Goal: Task Accomplishment & Management: Manage account settings

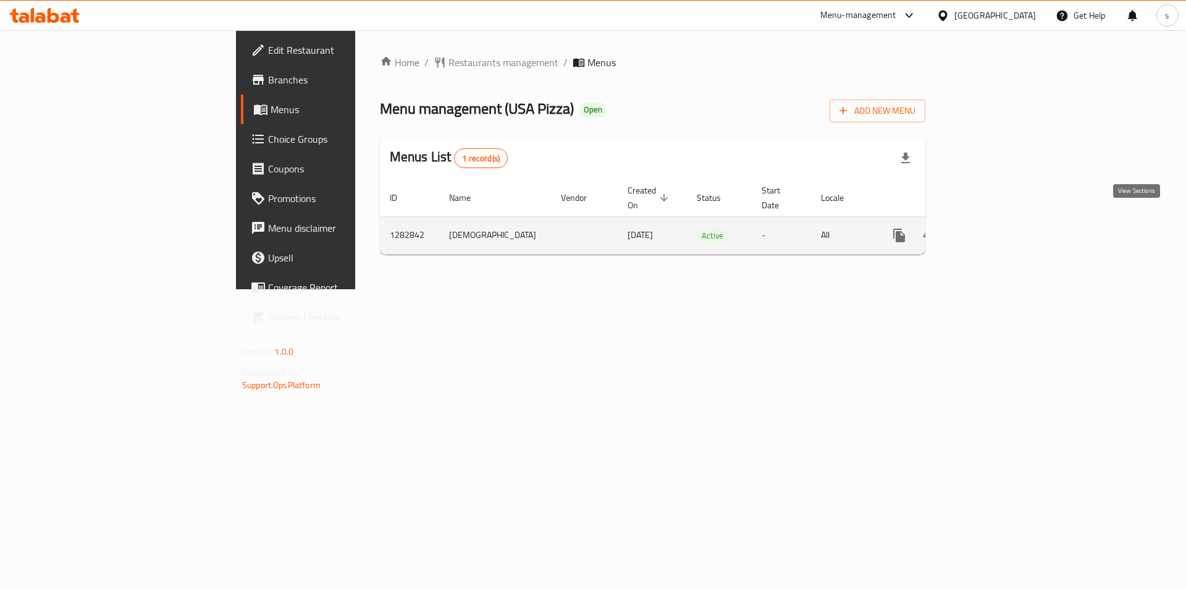
click at [1003, 221] on link "enhanced table" at bounding box center [988, 236] width 30 height 30
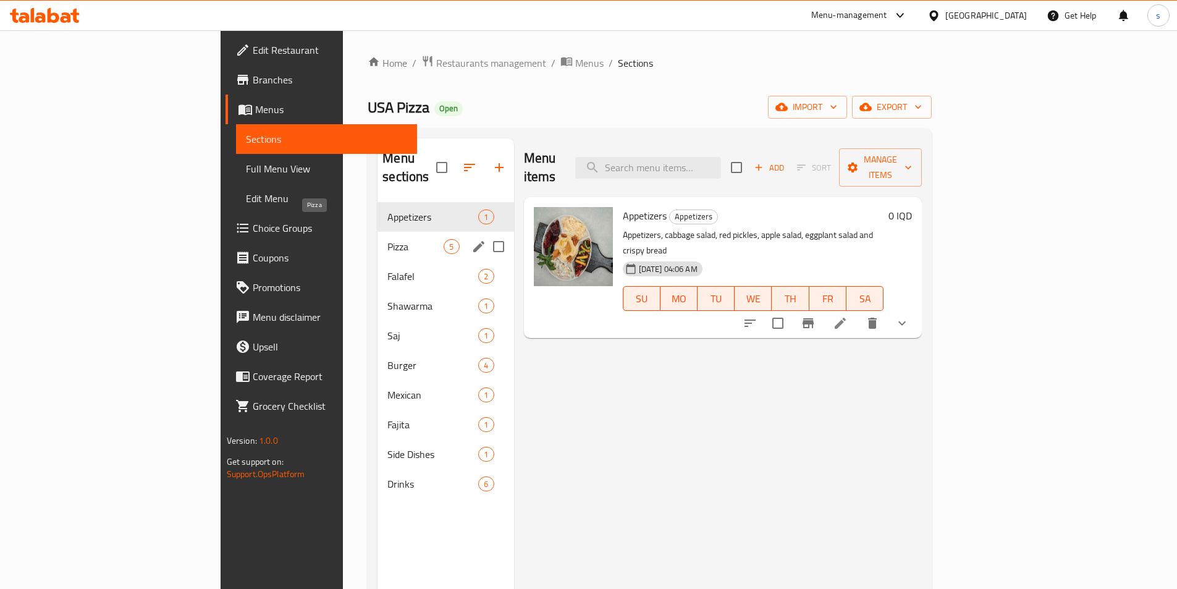
click at [387, 239] on span "Pizza" at bounding box center [415, 246] width 56 height 15
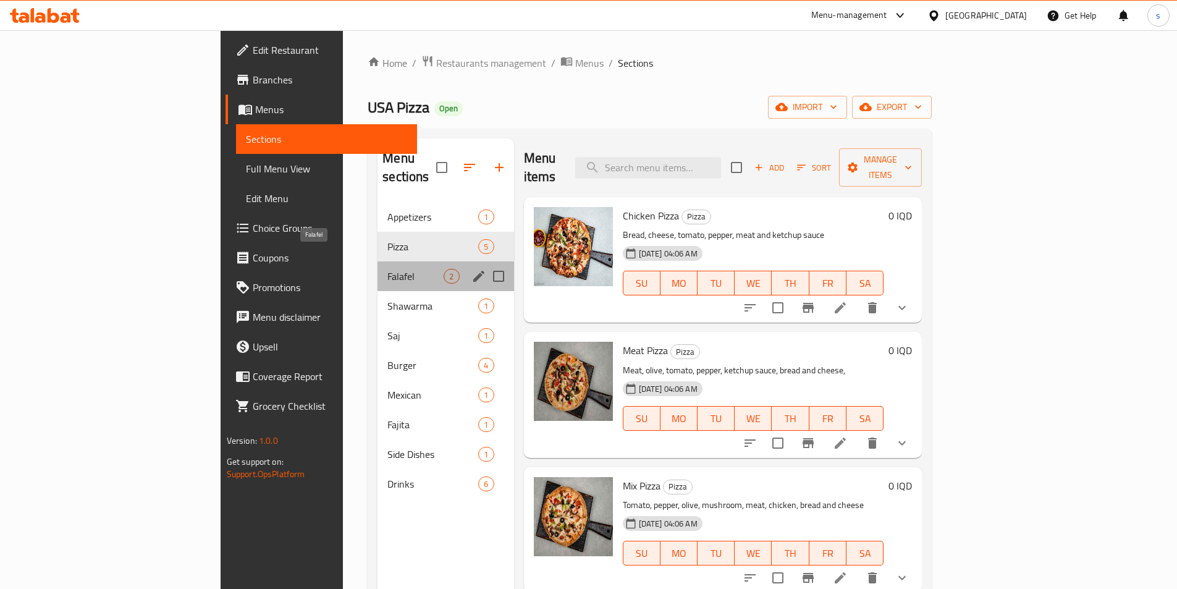
click at [387, 269] on span "Falafel" at bounding box center [415, 276] width 56 height 15
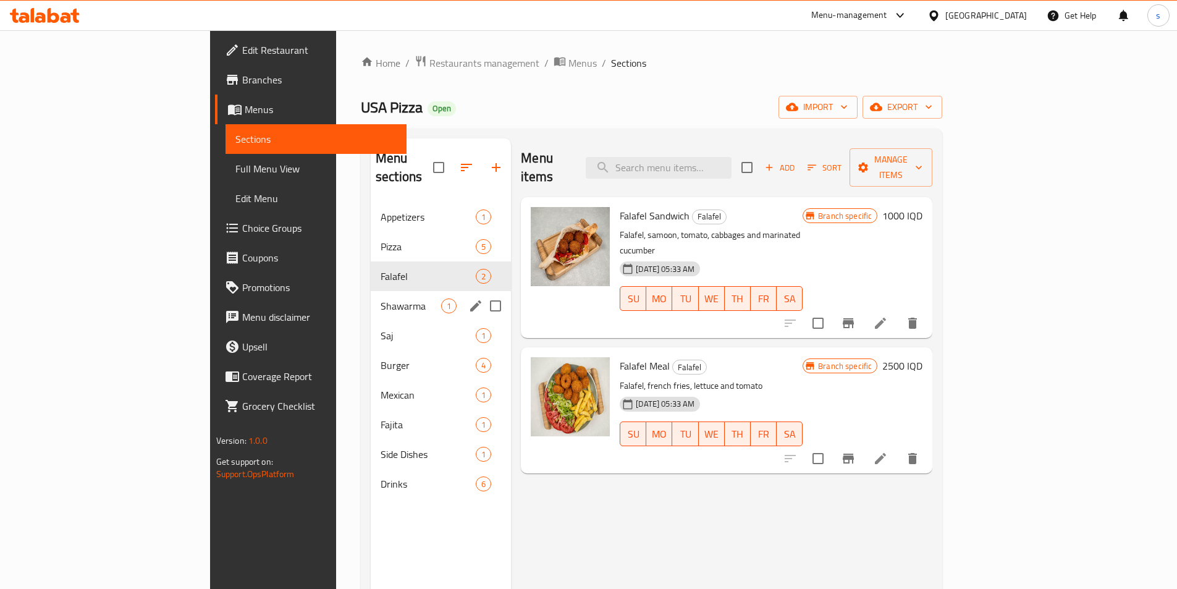
click at [380, 298] on span "Shawarma" at bounding box center [410, 305] width 61 height 15
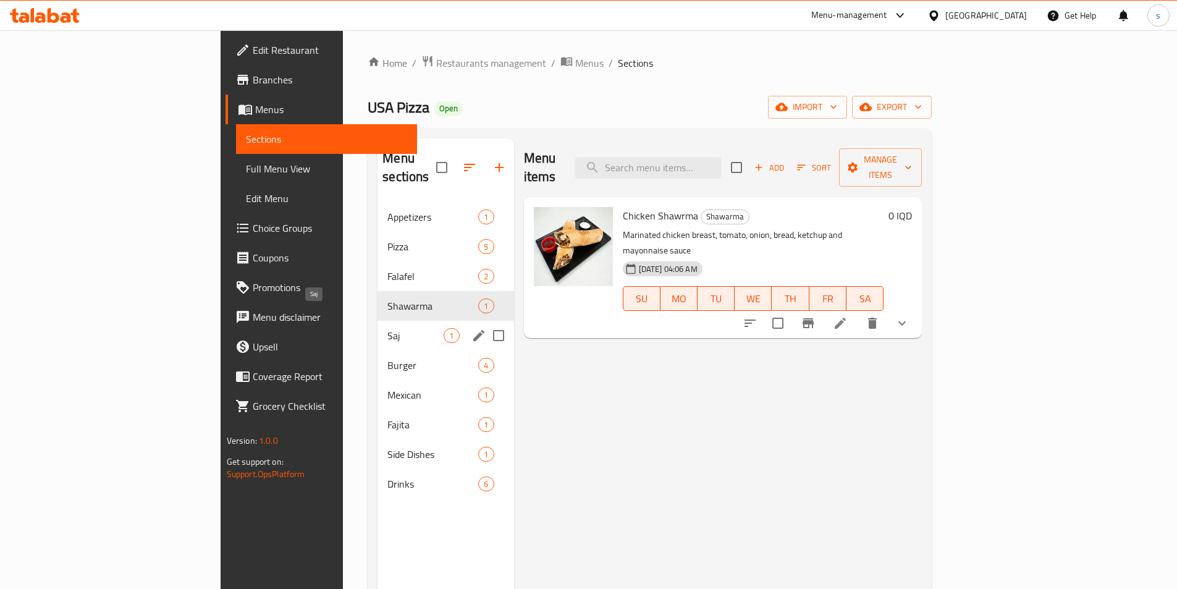
click at [387, 328] on span "Saj" at bounding box center [415, 335] width 56 height 15
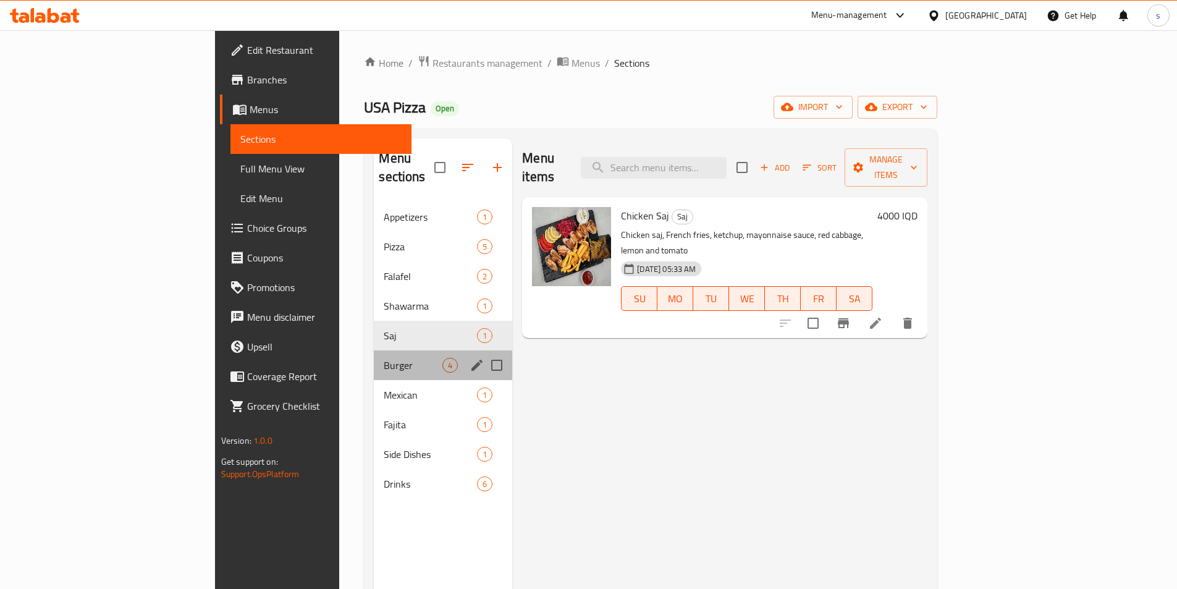
click at [374, 356] on div "Burger 4" at bounding box center [443, 365] width 138 height 30
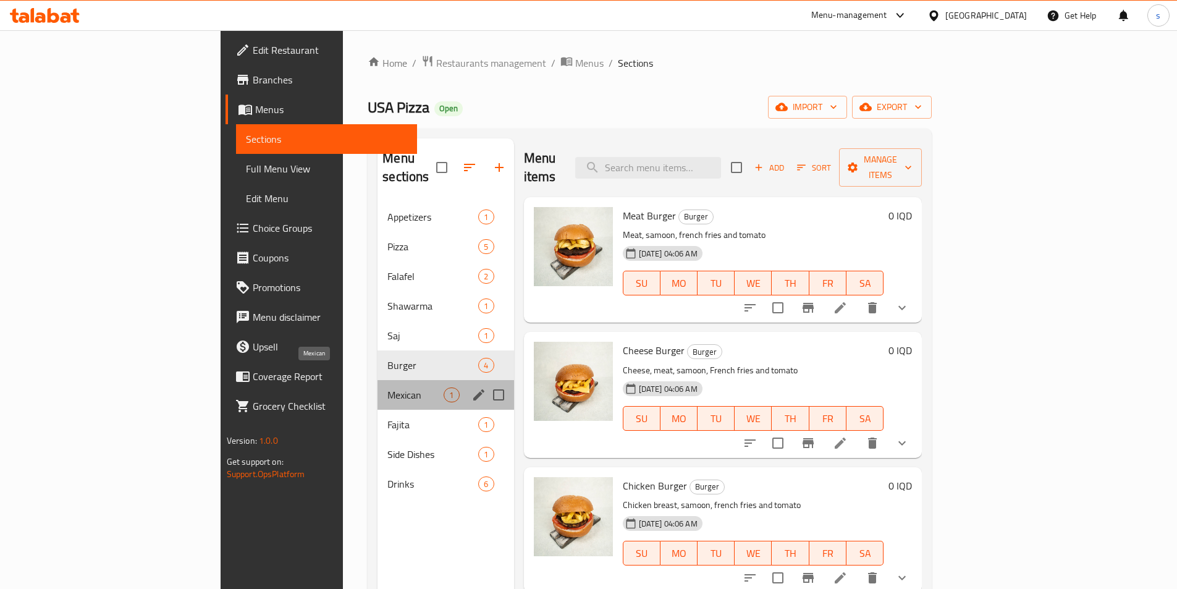
click at [387, 387] on span "Mexican" at bounding box center [415, 394] width 56 height 15
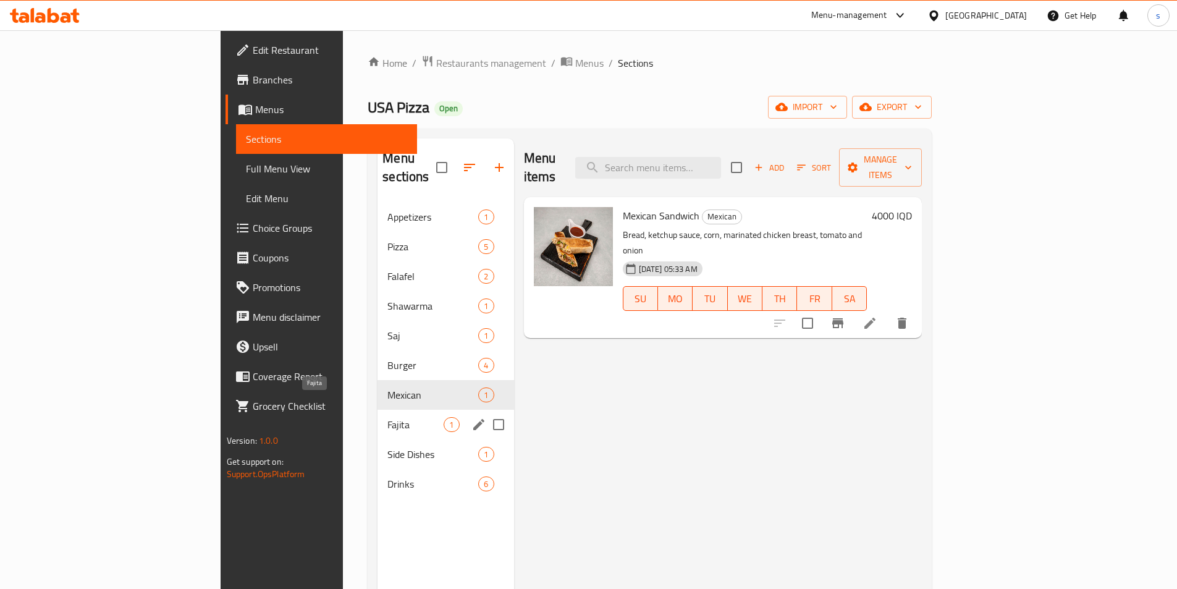
click at [387, 417] on span "Fajita" at bounding box center [415, 424] width 56 height 15
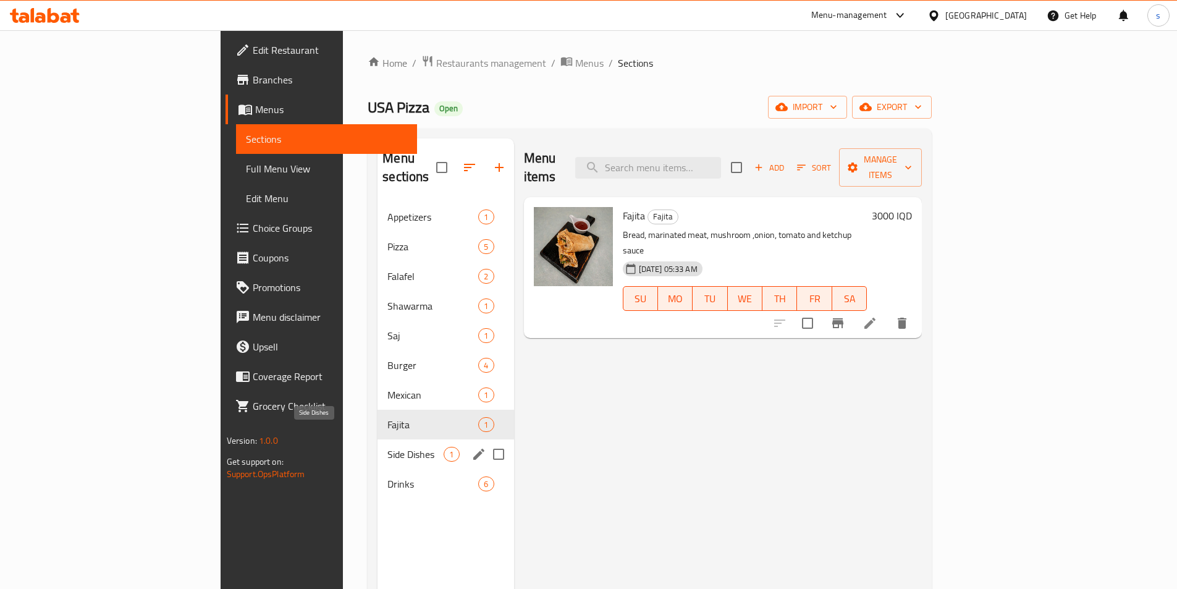
click at [387, 447] on span "Side Dishes" at bounding box center [415, 454] width 56 height 15
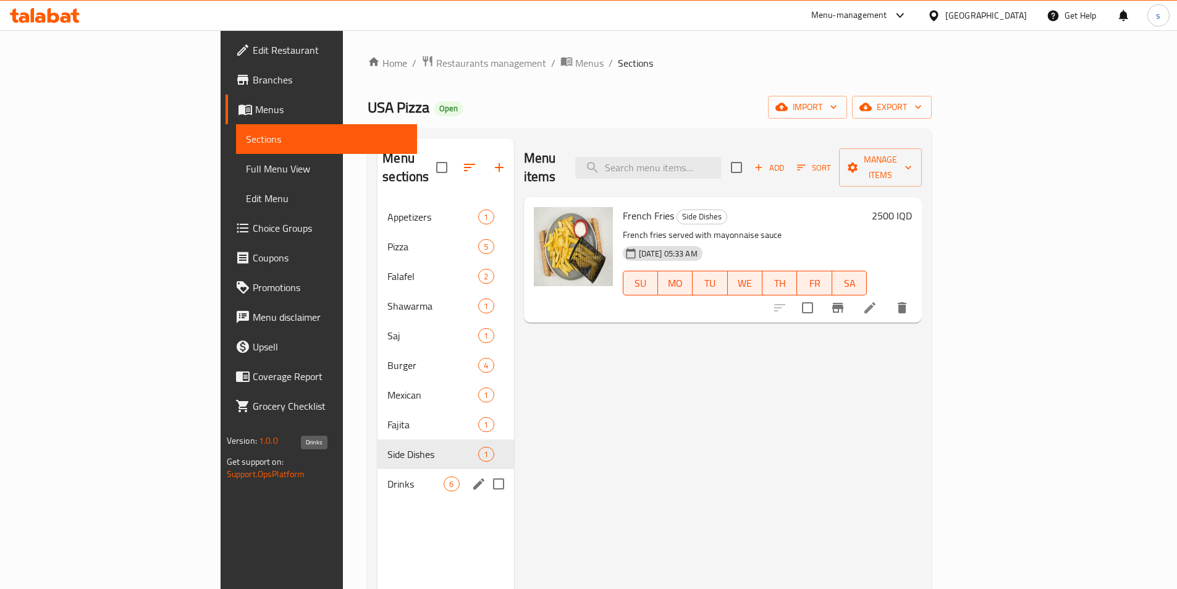
click at [387, 476] on span "Drinks" at bounding box center [415, 483] width 56 height 15
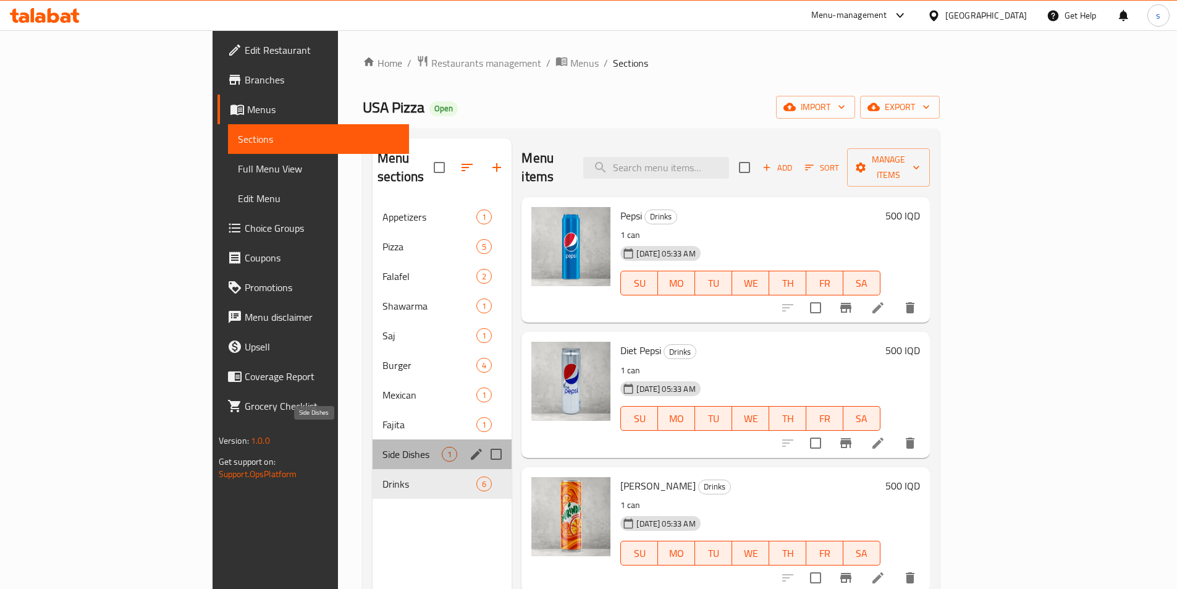
click at [382, 447] on span "Side Dishes" at bounding box center [411, 454] width 59 height 15
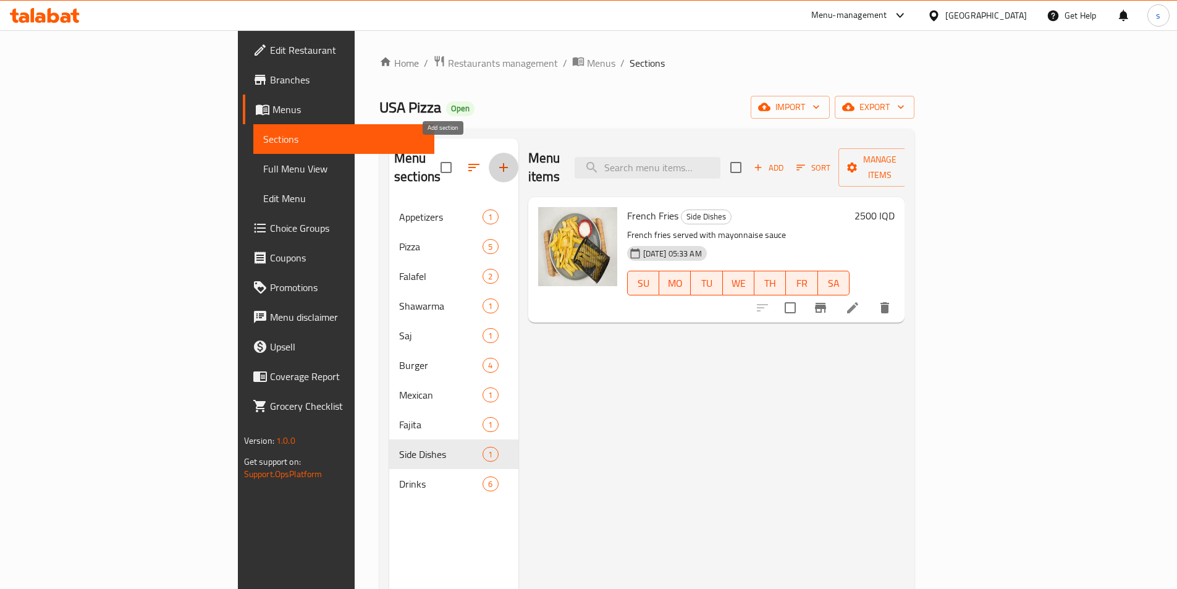
click at [489, 153] on button "button" at bounding box center [504, 168] width 30 height 30
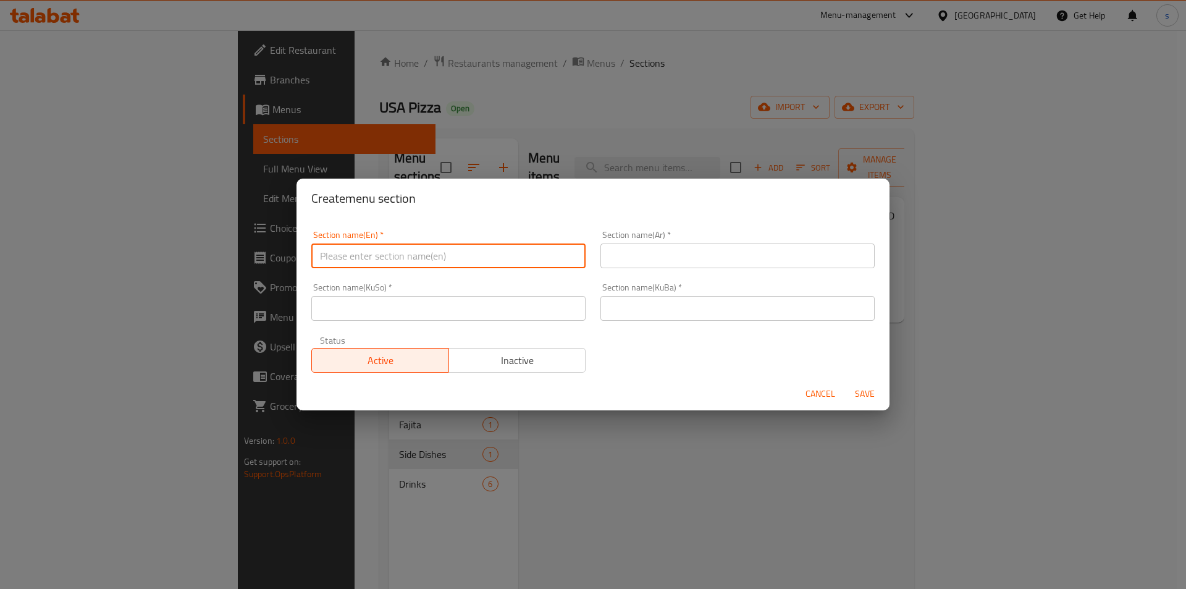
click at [422, 253] on input "text" at bounding box center [448, 255] width 274 height 25
type input "Meal"
click at [637, 250] on input "text" at bounding box center [737, 255] width 274 height 25
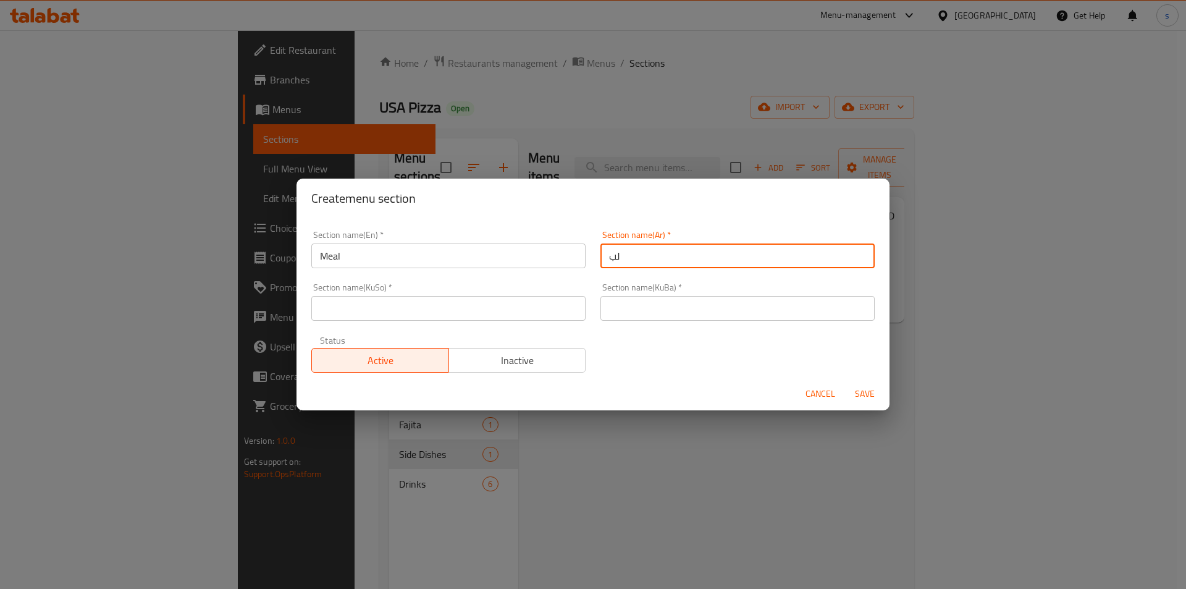
type input "ل"
type input "الوجبات"
click at [393, 245] on input "Meal" at bounding box center [448, 255] width 274 height 25
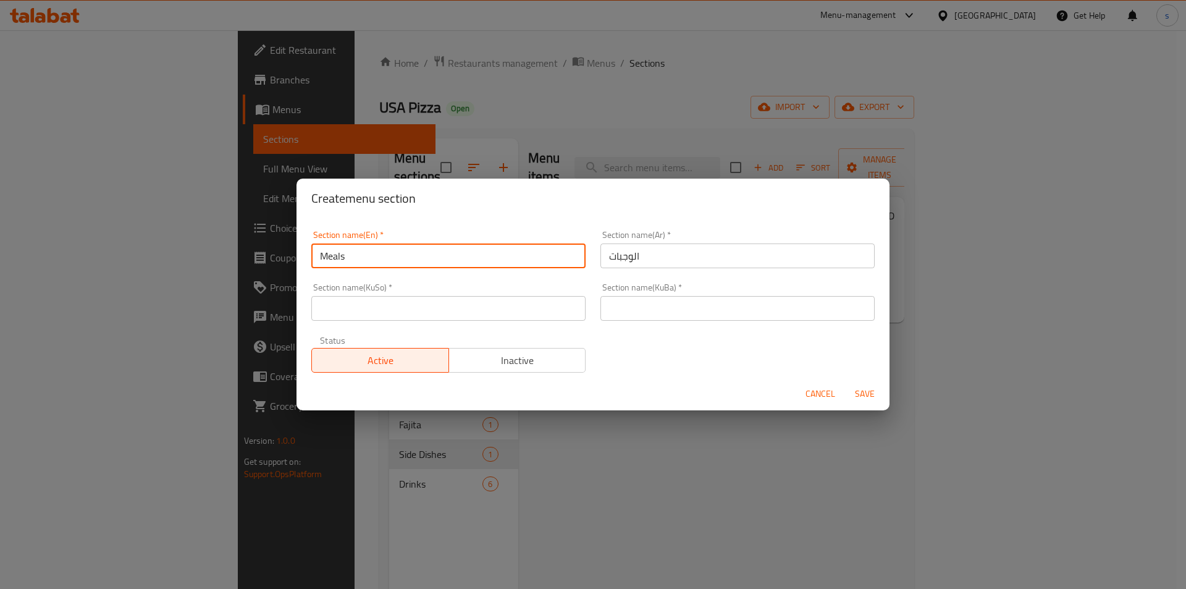
type input "Meals"
click at [507, 311] on input "text" at bounding box center [448, 308] width 274 height 25
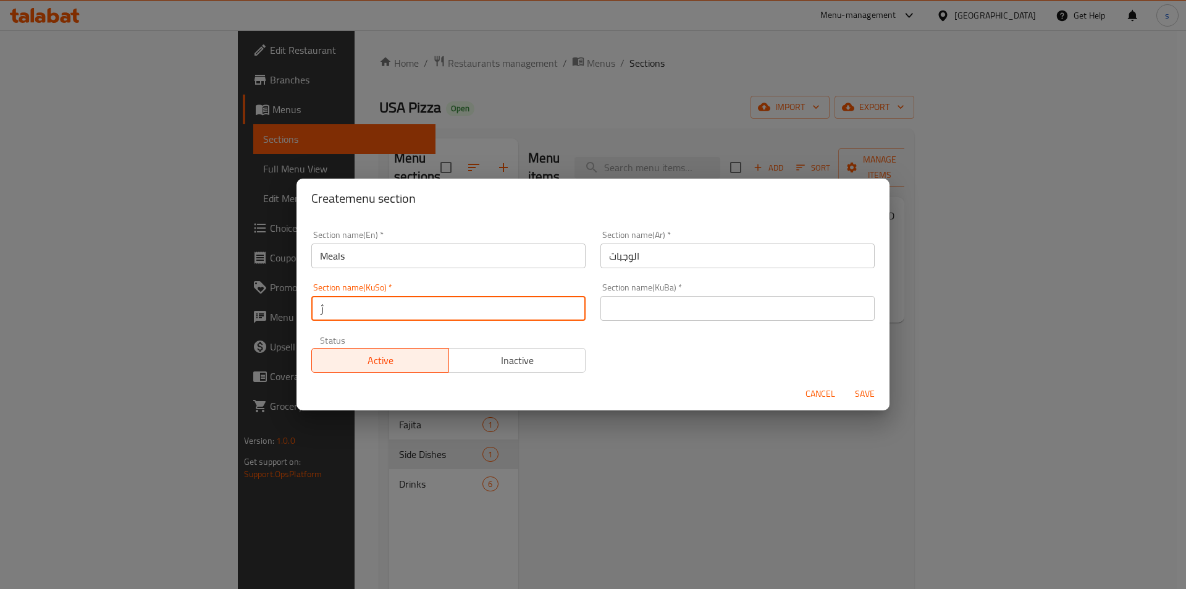
type input "ژەمەکان"
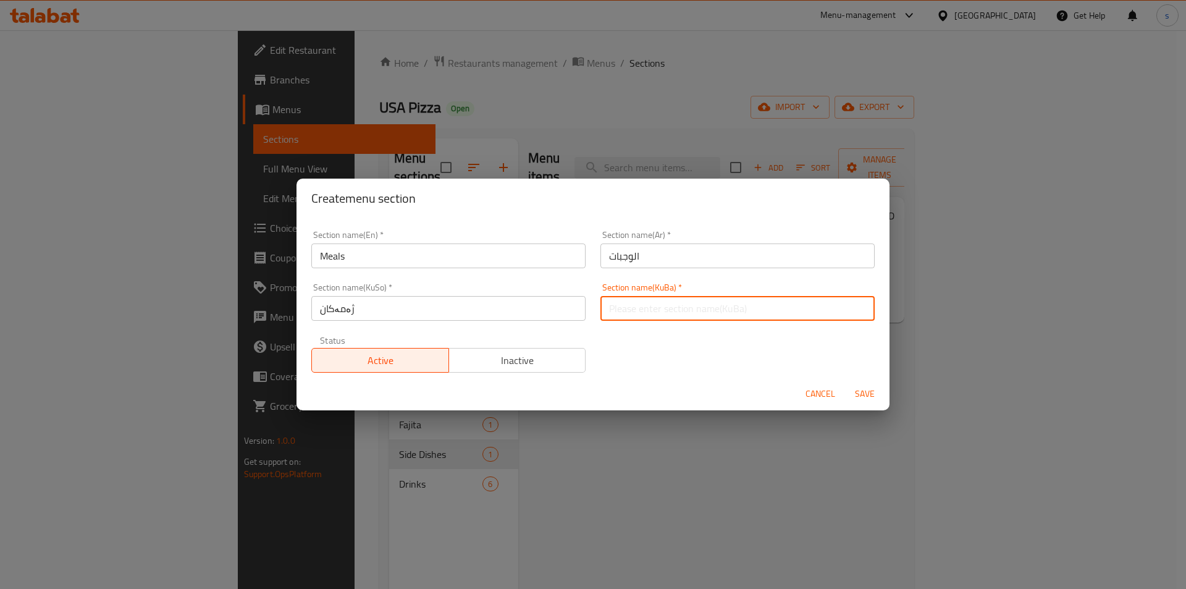
click at [628, 318] on input "text" at bounding box center [737, 308] width 274 height 25
type input "ژەمەکان"
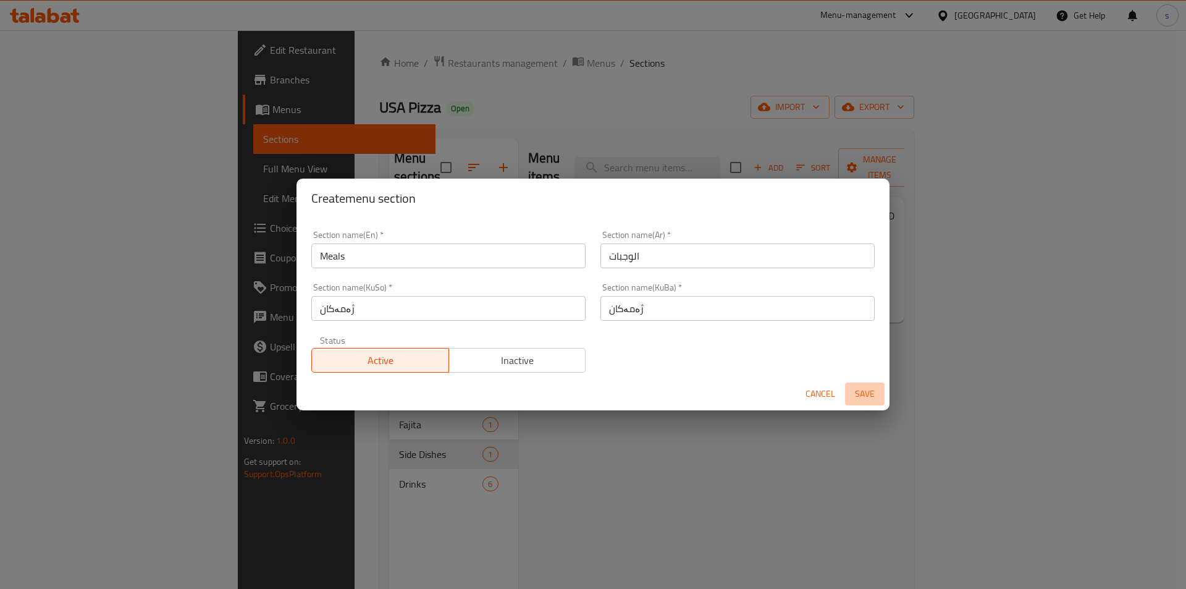
click at [858, 395] on span "Save" at bounding box center [865, 393] width 30 height 15
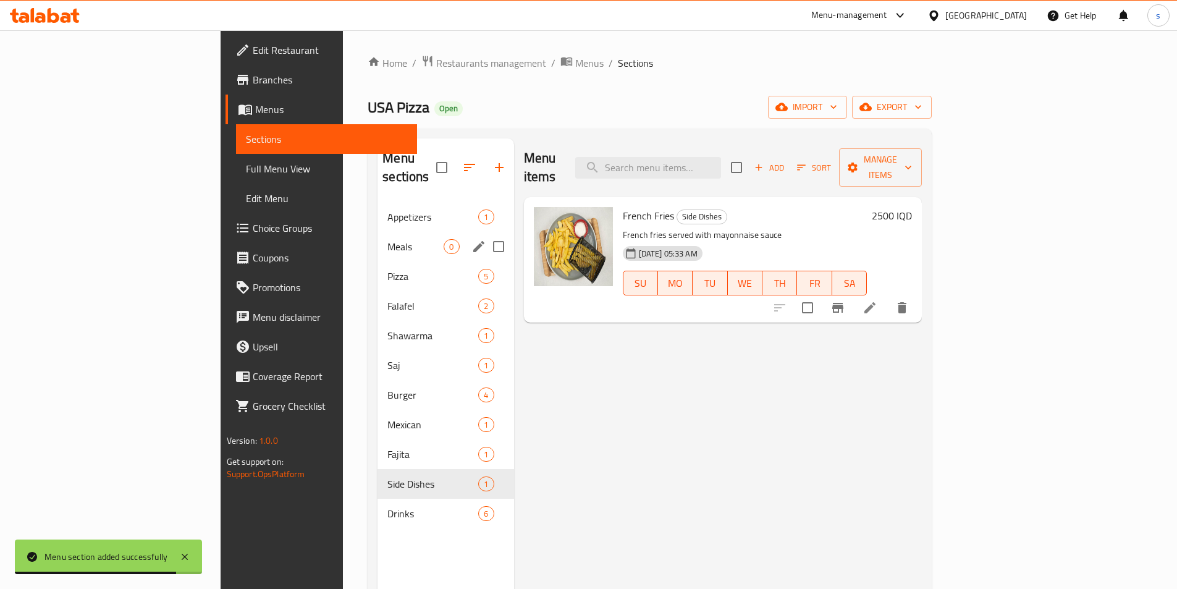
click at [377, 240] on div "Meals 0" at bounding box center [445, 247] width 136 height 30
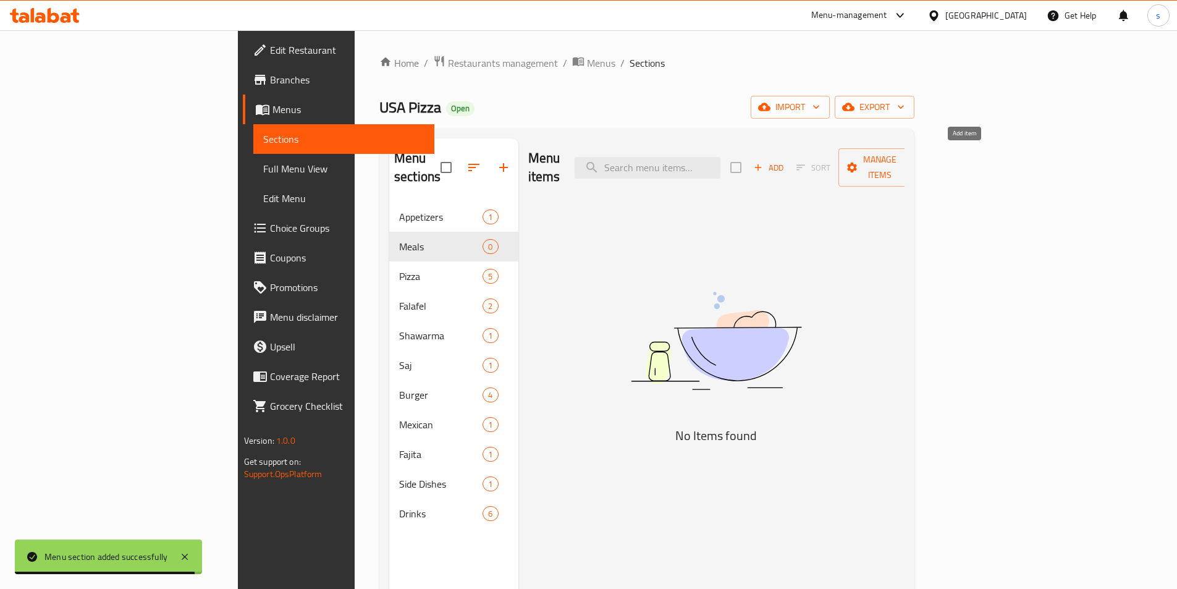
click at [785, 161] on span "Add" at bounding box center [768, 168] width 33 height 14
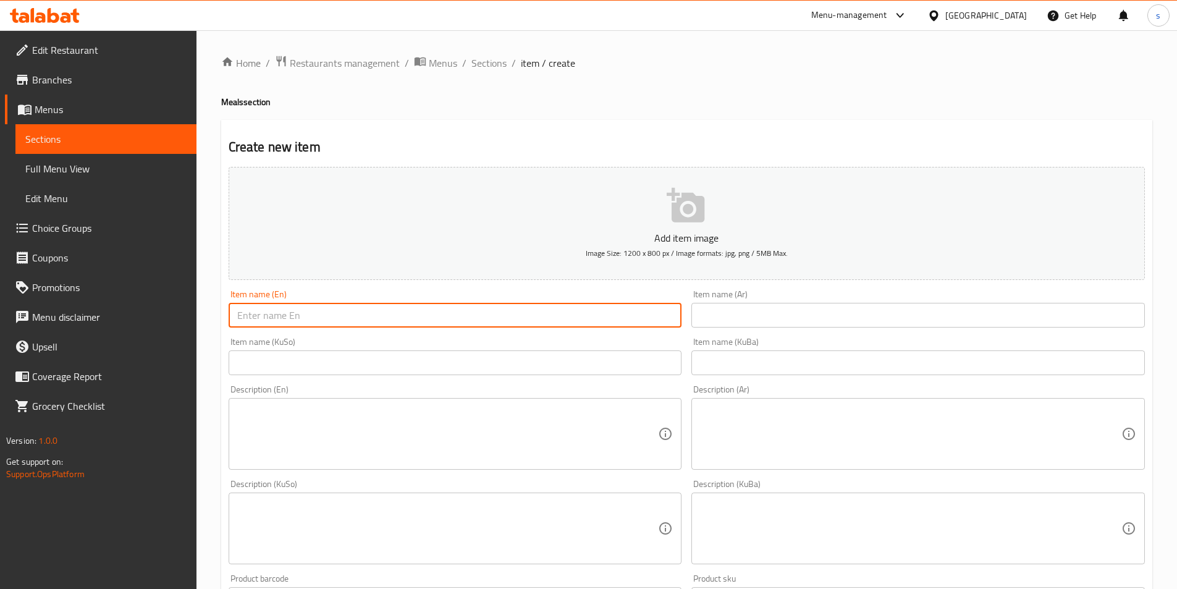
click at [305, 317] on input "text" at bounding box center [455, 315] width 453 height 25
paste input "[US_STATE] Meal"
type input "[US_STATE] Meal"
click at [740, 323] on input "text" at bounding box center [917, 315] width 453 height 25
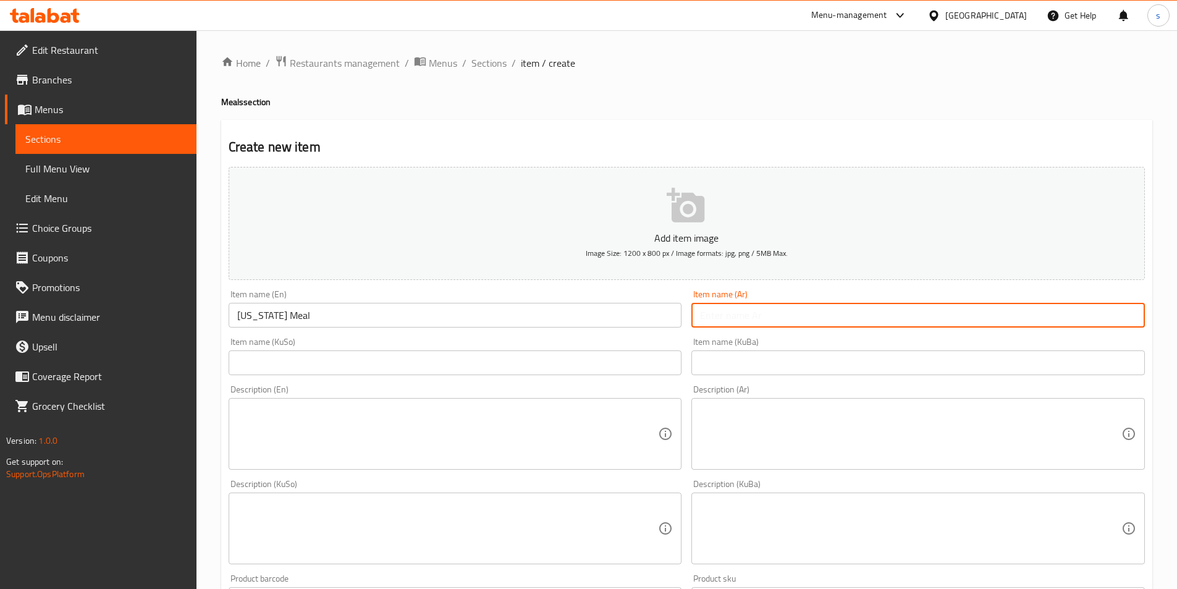
paste input "وجبة كنتاكي"
click at [723, 313] on input "وجبة كنتاكي" at bounding box center [917, 315] width 453 height 25
click at [714, 317] on input "وجبة كنتاكي" at bounding box center [917, 315] width 453 height 25
paste input "text"
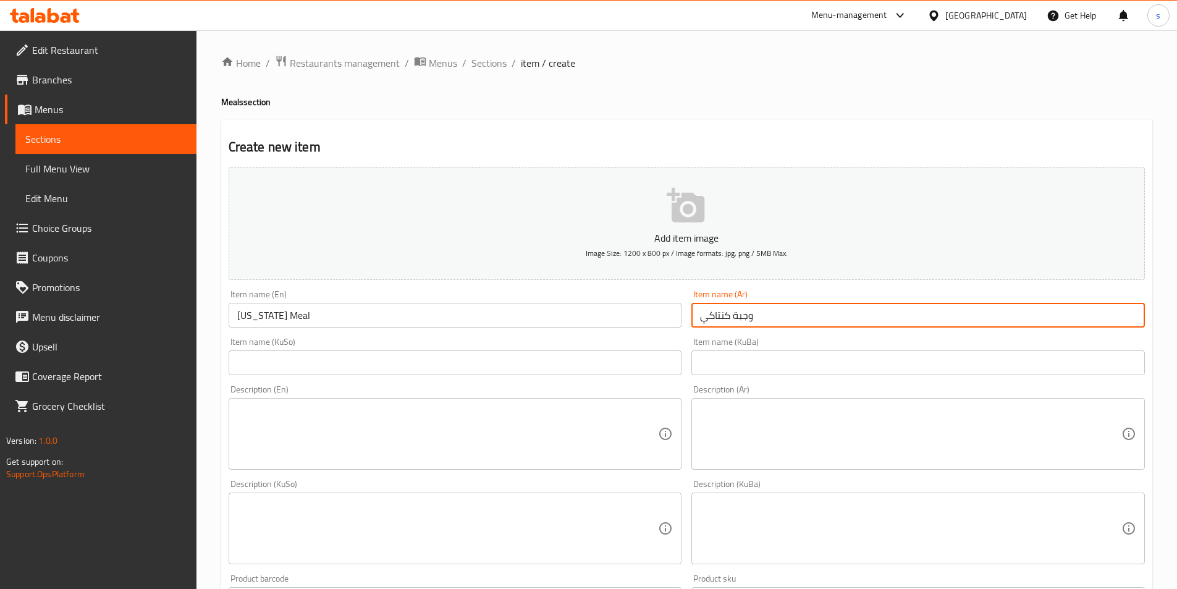
type input "وجبة كنتاكي"
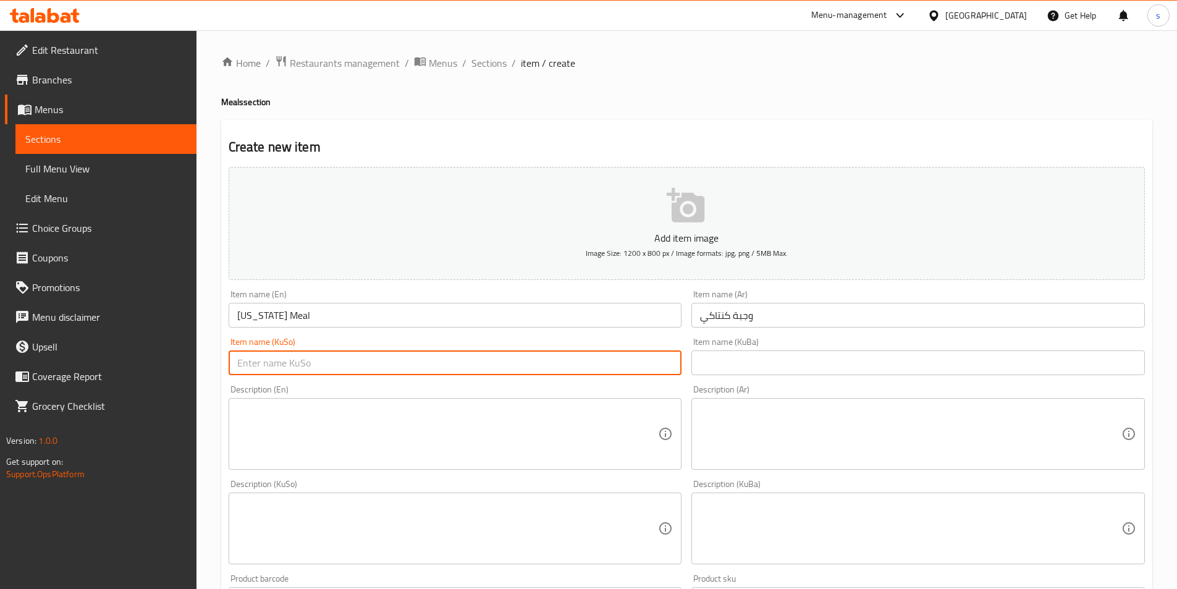
click at [590, 360] on input "text" at bounding box center [455, 362] width 453 height 25
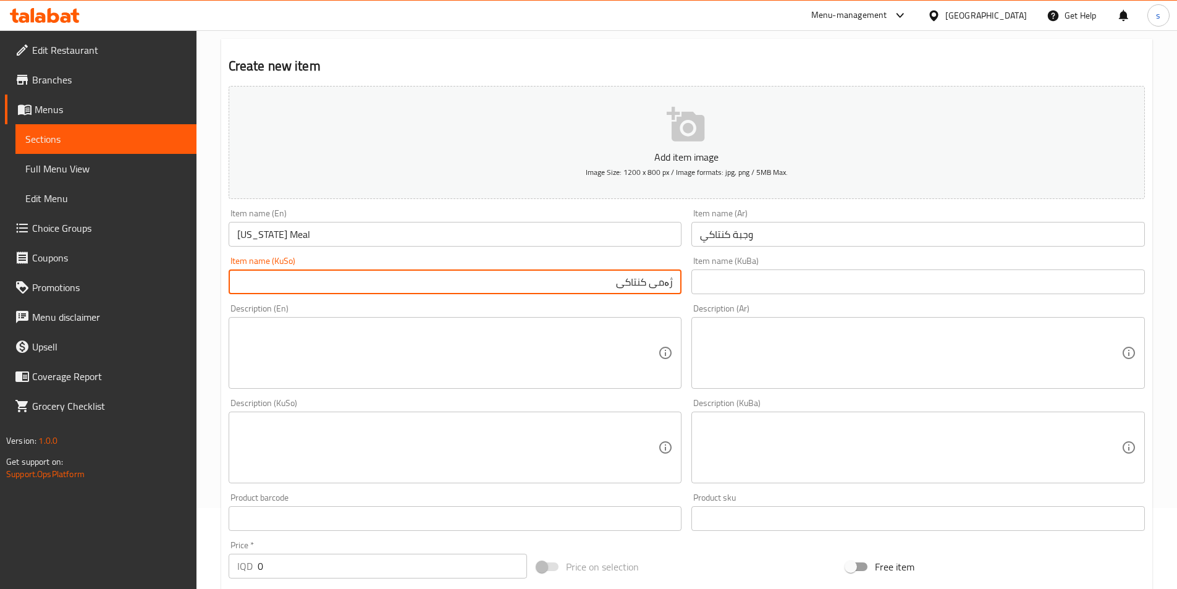
type input "ژەمی کنتاکی"
click at [363, 340] on textarea at bounding box center [447, 353] width 421 height 59
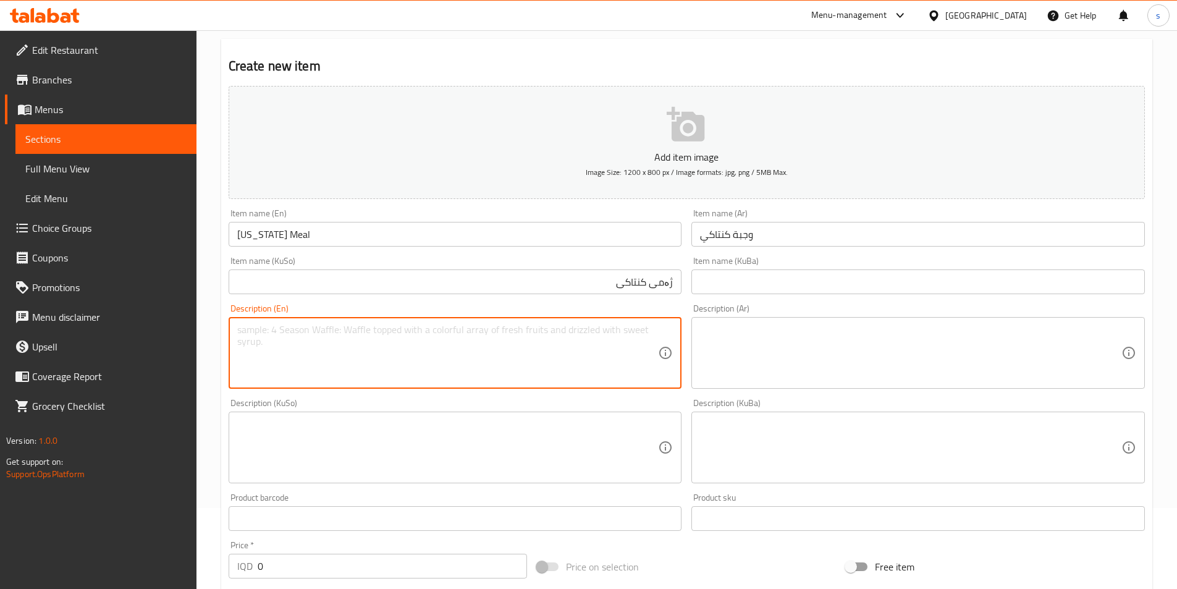
paste textarea "4 Pieces, French fries and 1 Pepsi"
type textarea "4 Pieces, French fries and 1 Pepsi"
click at [815, 363] on textarea at bounding box center [910, 353] width 421 height 59
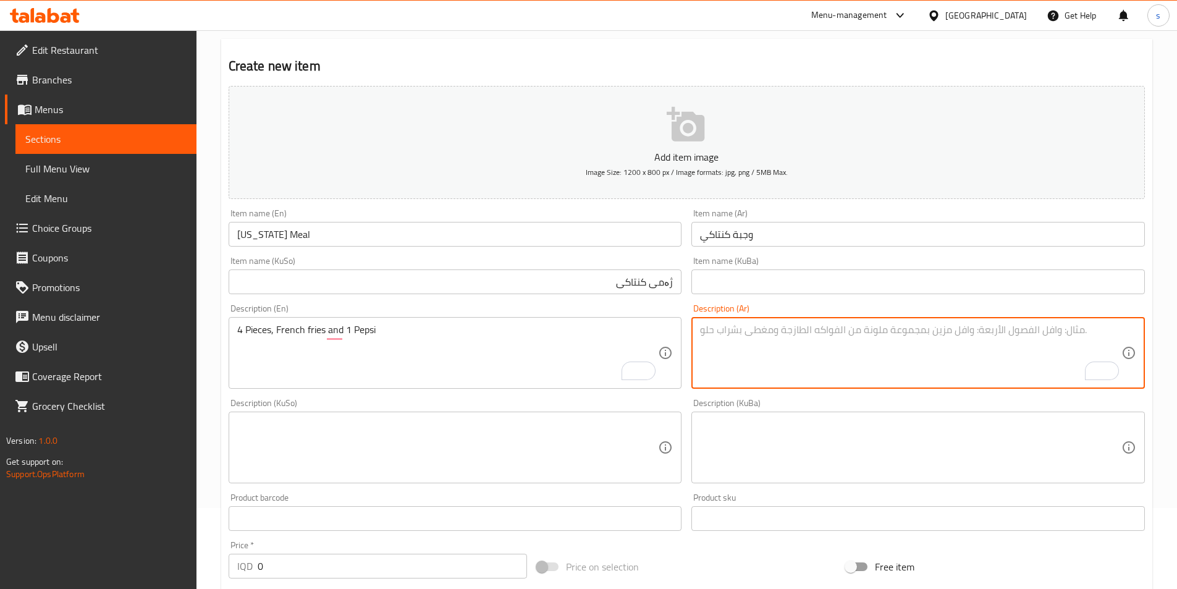
paste textarea "4 قطع، بطاطس مقلية و1 بيبسي"
type textarea "4 قطع، بطاطس مقلية و1 بيبسي"
click at [610, 439] on textarea at bounding box center [447, 447] width 421 height 59
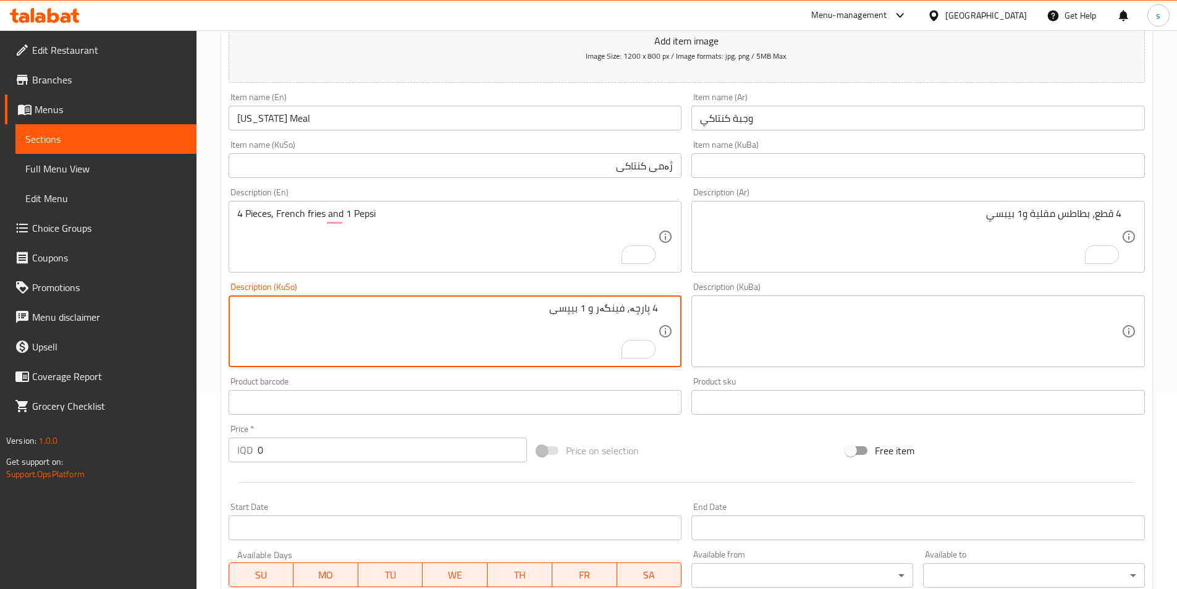
scroll to position [207, 0]
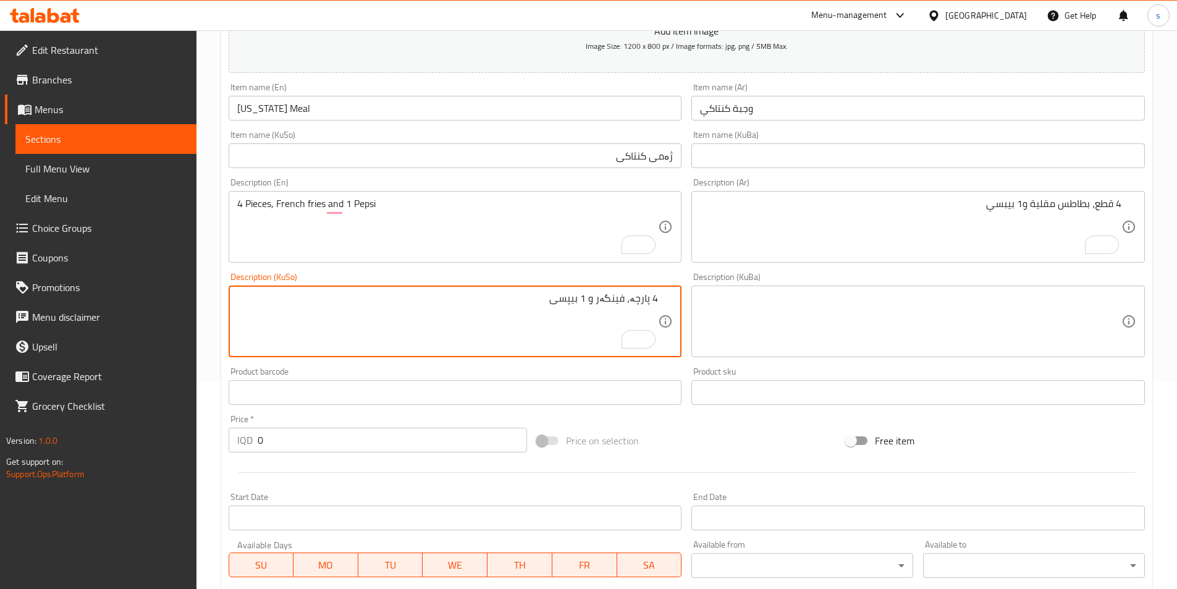
type textarea "4 پارچە، فینگەر و 1 بیپسی"
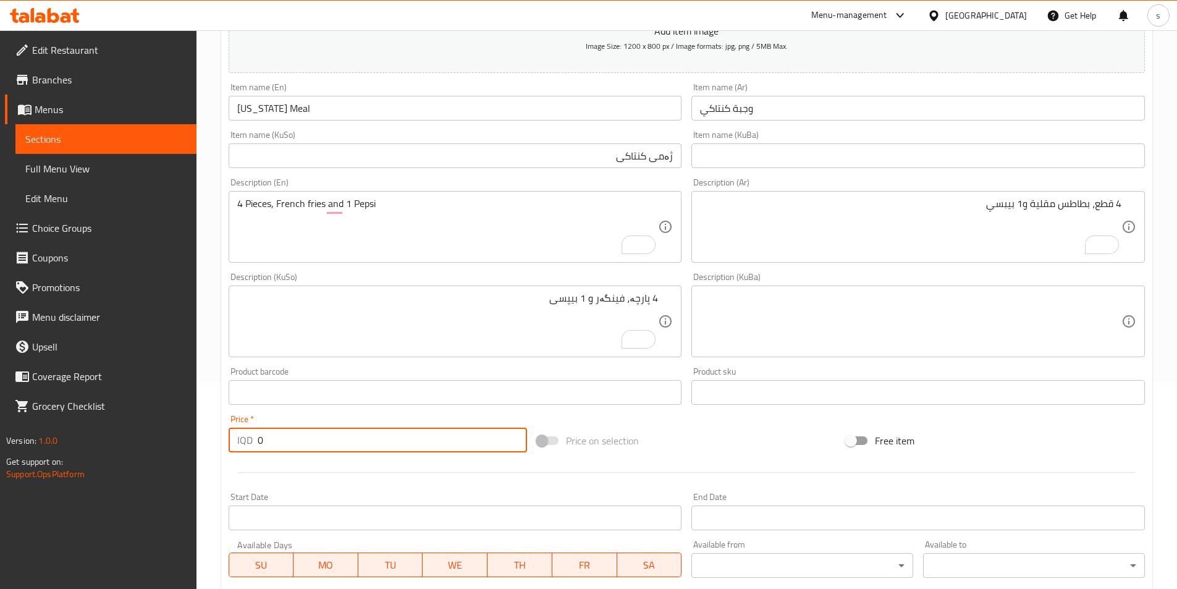
drag, startPoint x: 298, startPoint y: 445, endPoint x: 236, endPoint y: 453, distance: 62.3
click at [236, 453] on div "Price   * IQD 0 Price *" at bounding box center [378, 434] width 309 height 48
click at [266, 441] on input "10000" at bounding box center [393, 439] width 270 height 25
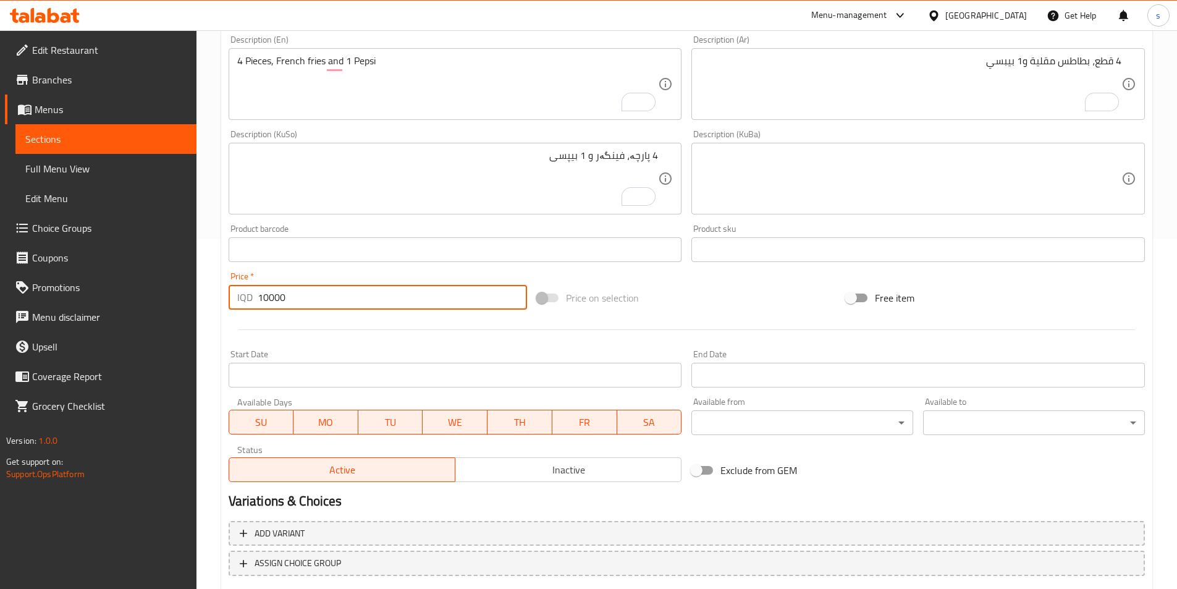
scroll to position [426, 0]
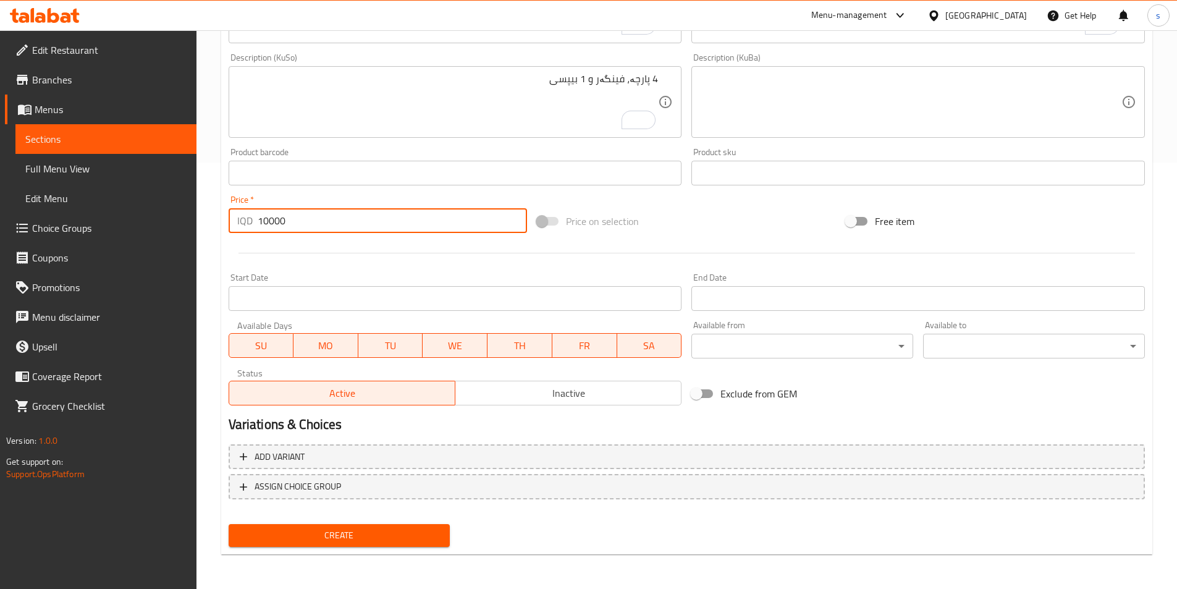
type input "10000"
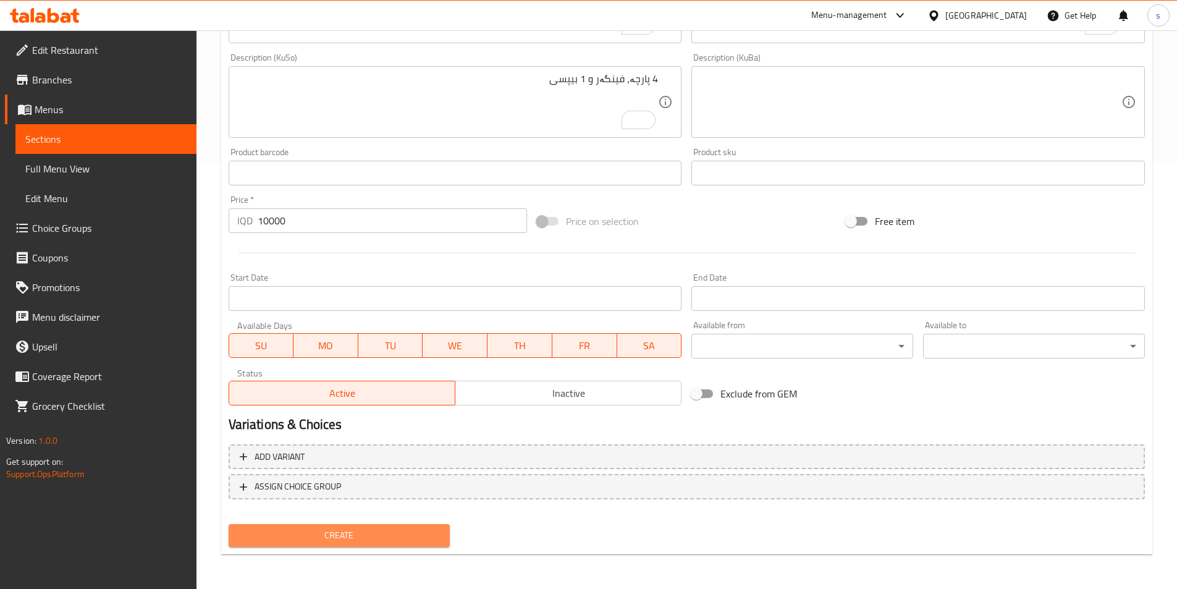
click at [361, 536] on span "Create" at bounding box center [339, 534] width 202 height 15
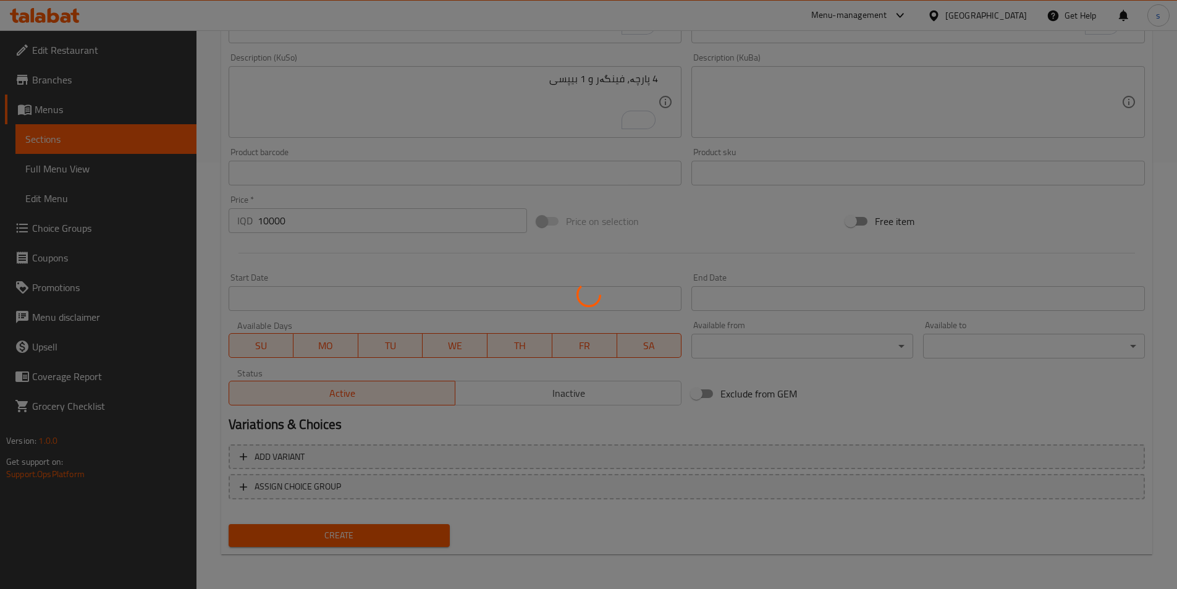
type input "0"
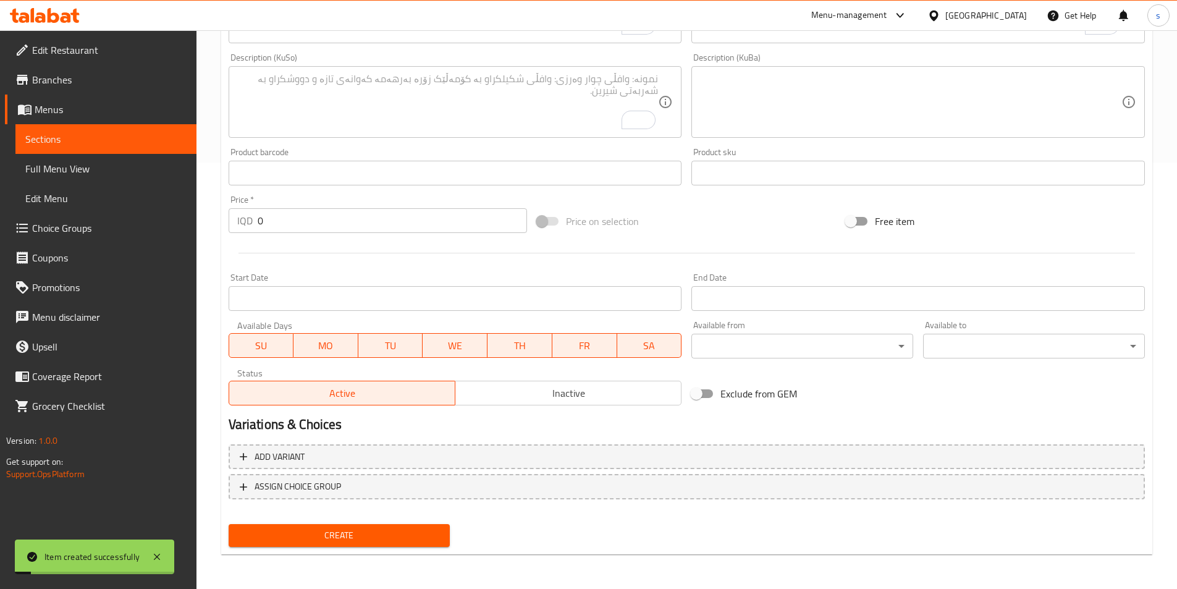
click at [106, 167] on span "Full Menu View" at bounding box center [105, 168] width 161 height 15
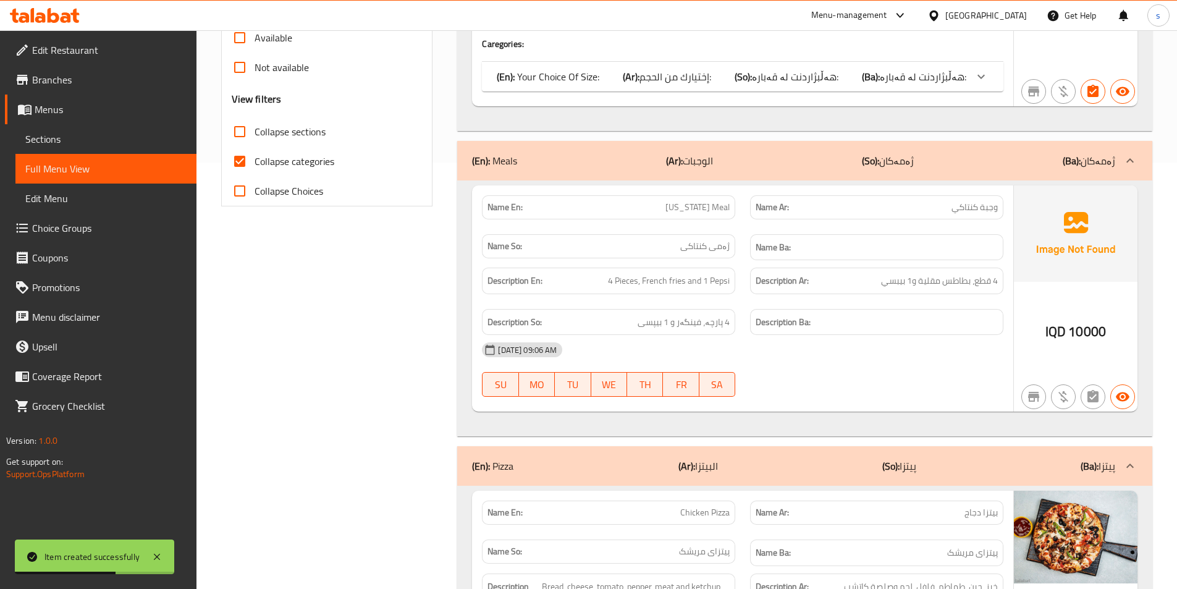
click at [237, 133] on input "Collapse sections" at bounding box center [240, 132] width 30 height 30
checkbox input "true"
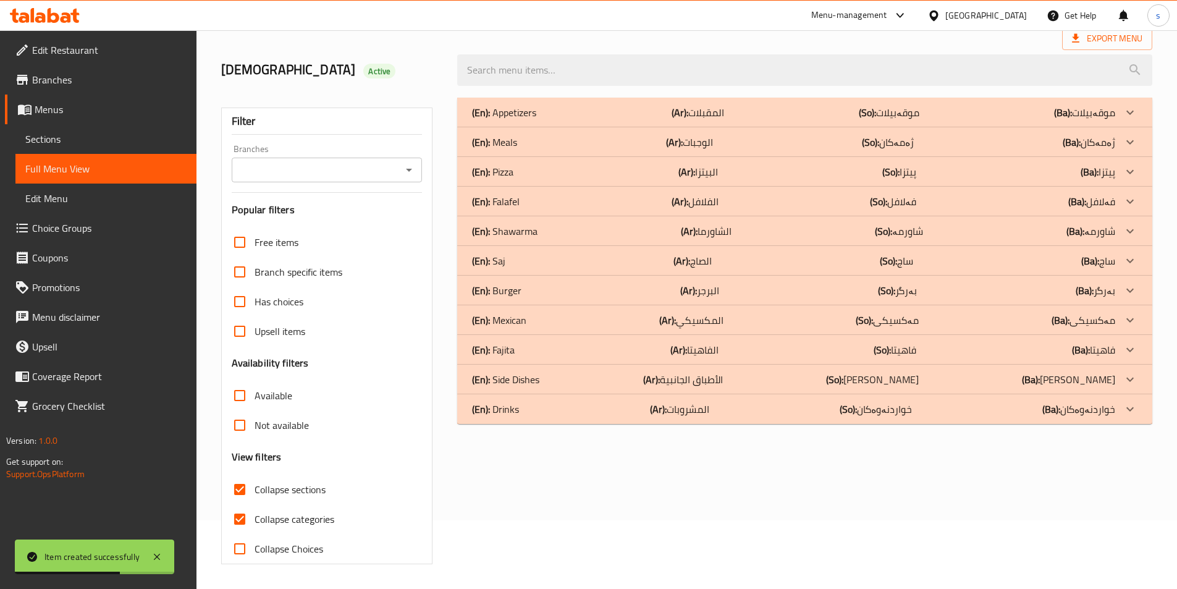
click at [242, 504] on input "Collapse categories" at bounding box center [240, 519] width 30 height 30
checkbox input "false"
click at [405, 168] on icon "Open" at bounding box center [408, 169] width 15 height 15
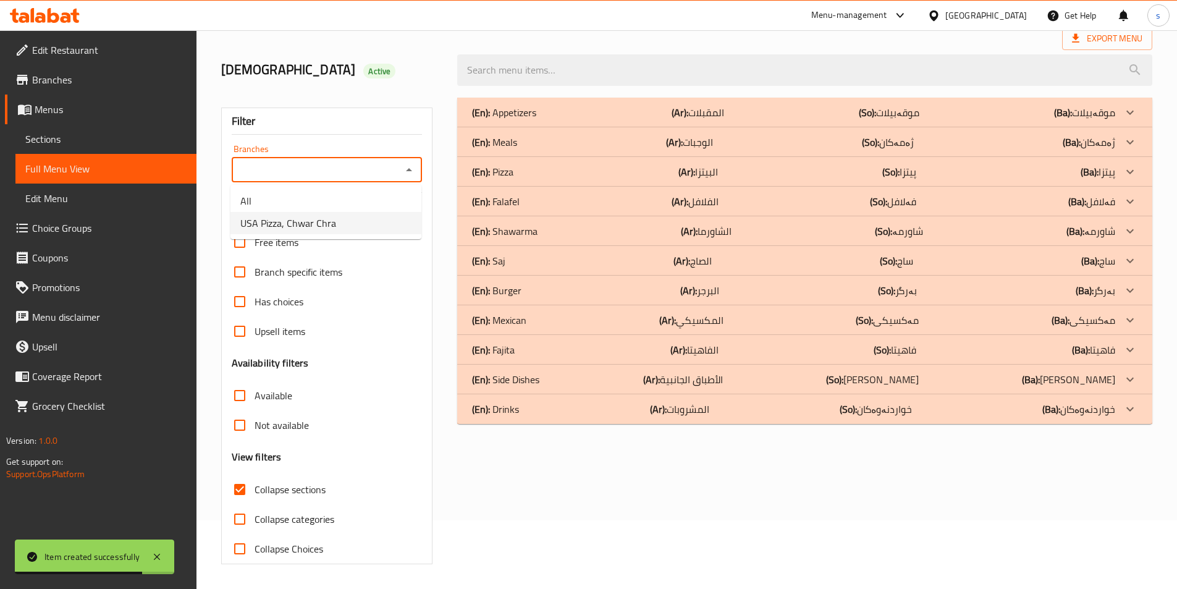
click at [382, 226] on li "USA Pizza, Chwar Chra" at bounding box center [325, 223] width 191 height 22
type input "USA Pizza, Chwar Chra"
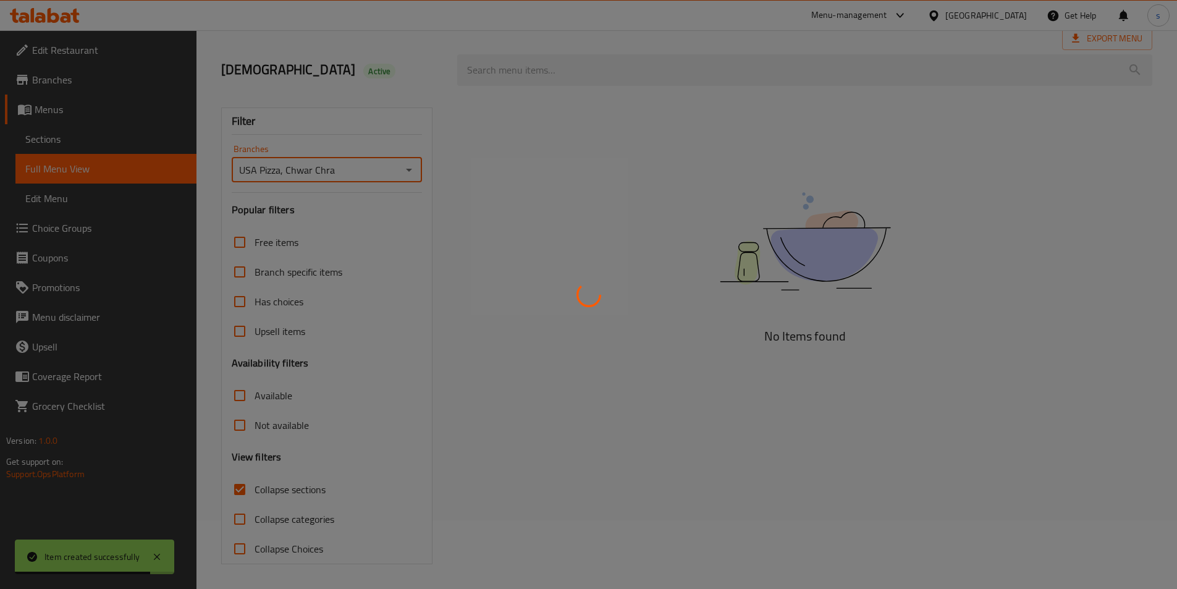
click at [577, 69] on div at bounding box center [588, 294] width 1177 height 589
click at [571, 67] on div at bounding box center [588, 294] width 1177 height 589
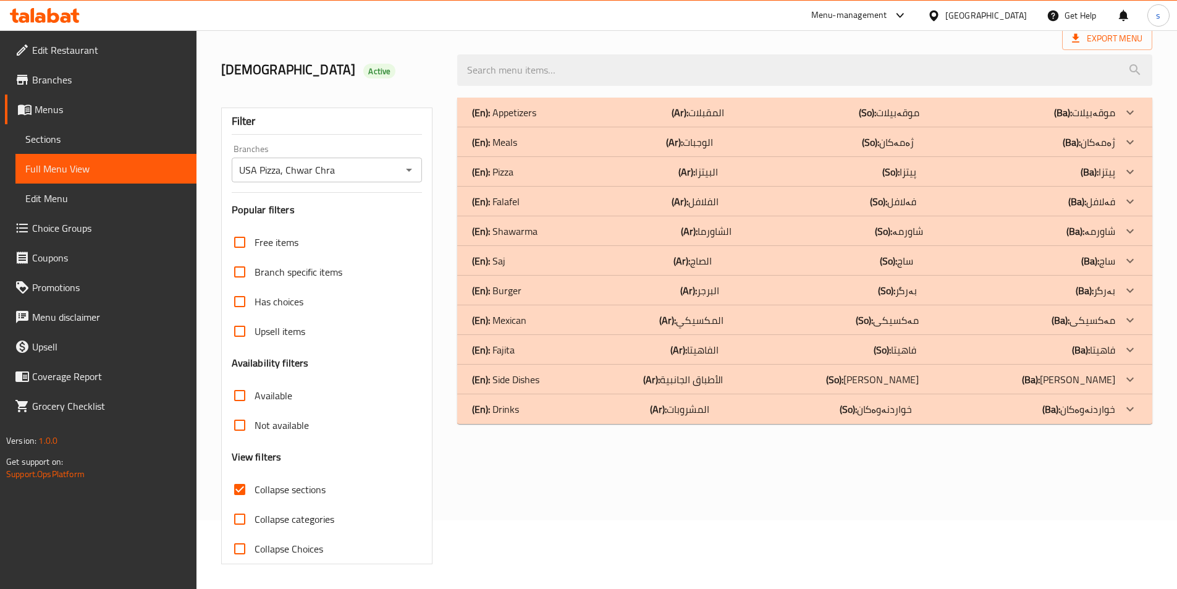
click at [553, 140] on div "(En): Meals (Ar): الوجبات (So): ژەمەکان (Ba): ژەمەکان" at bounding box center [793, 142] width 643 height 15
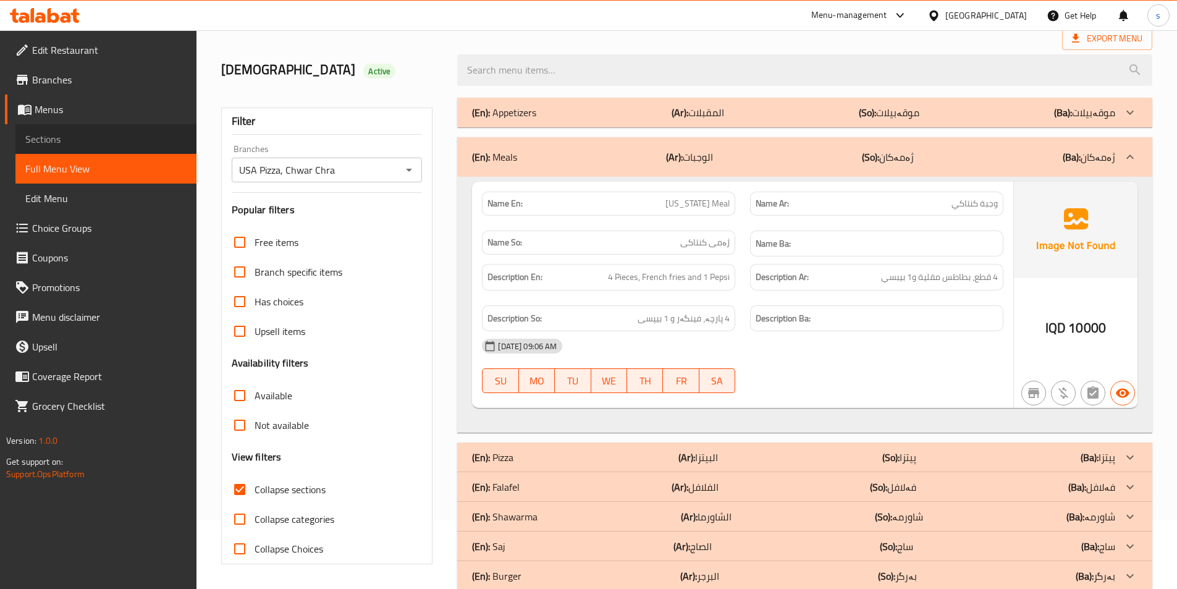
click at [55, 137] on span "Sections" at bounding box center [105, 139] width 161 height 15
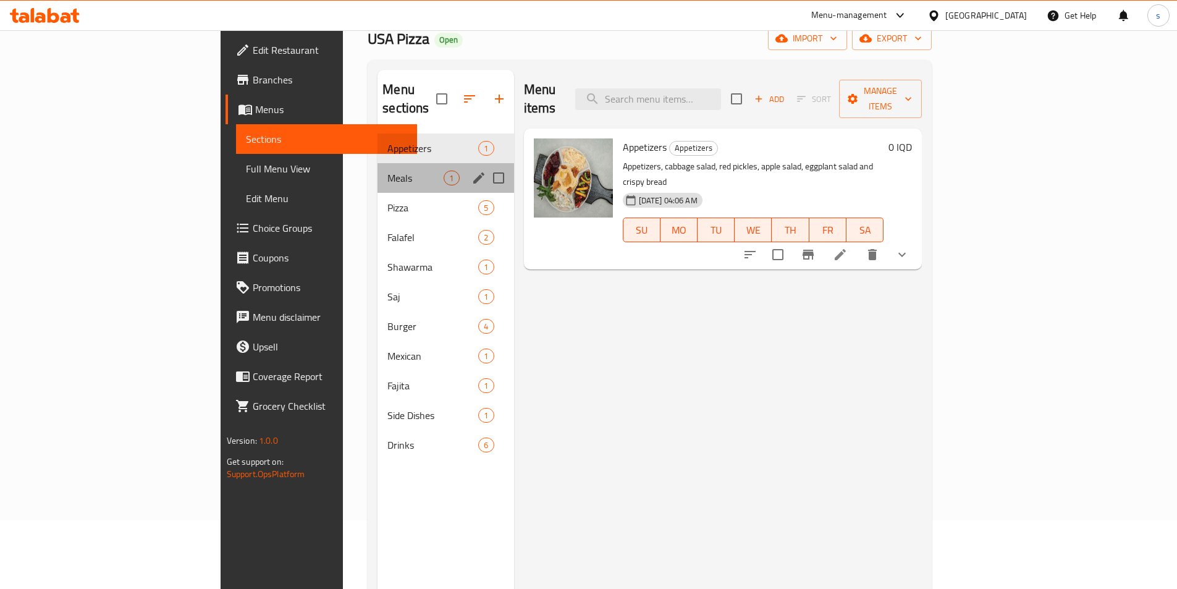
click at [377, 163] on div "Meals 1" at bounding box center [445, 178] width 136 height 30
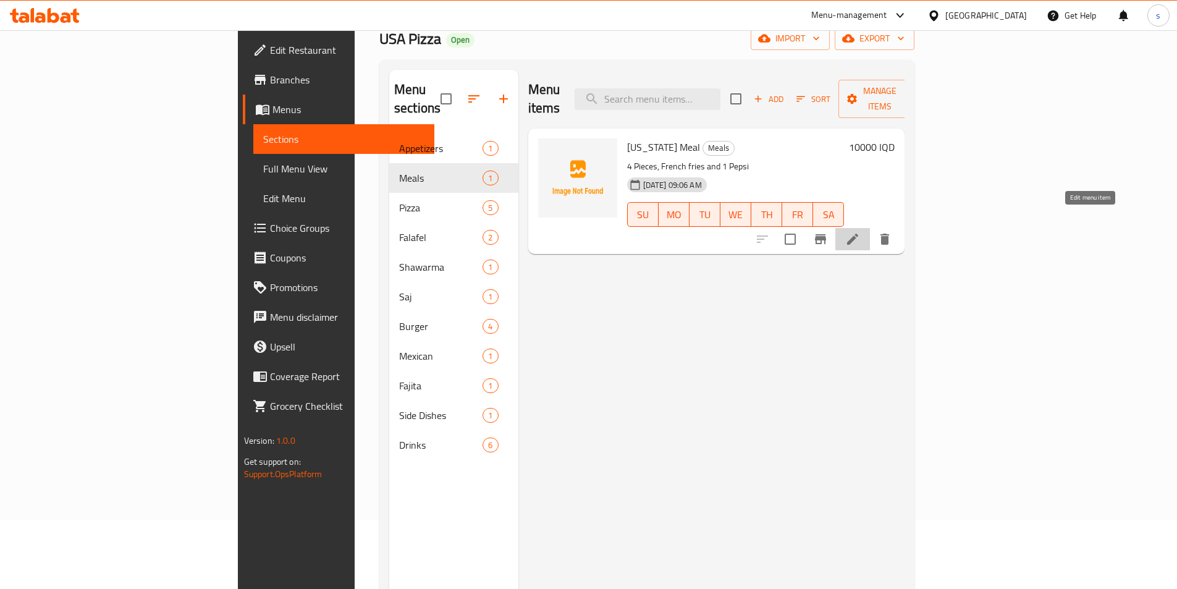
click at [860, 232] on icon at bounding box center [852, 239] width 15 height 15
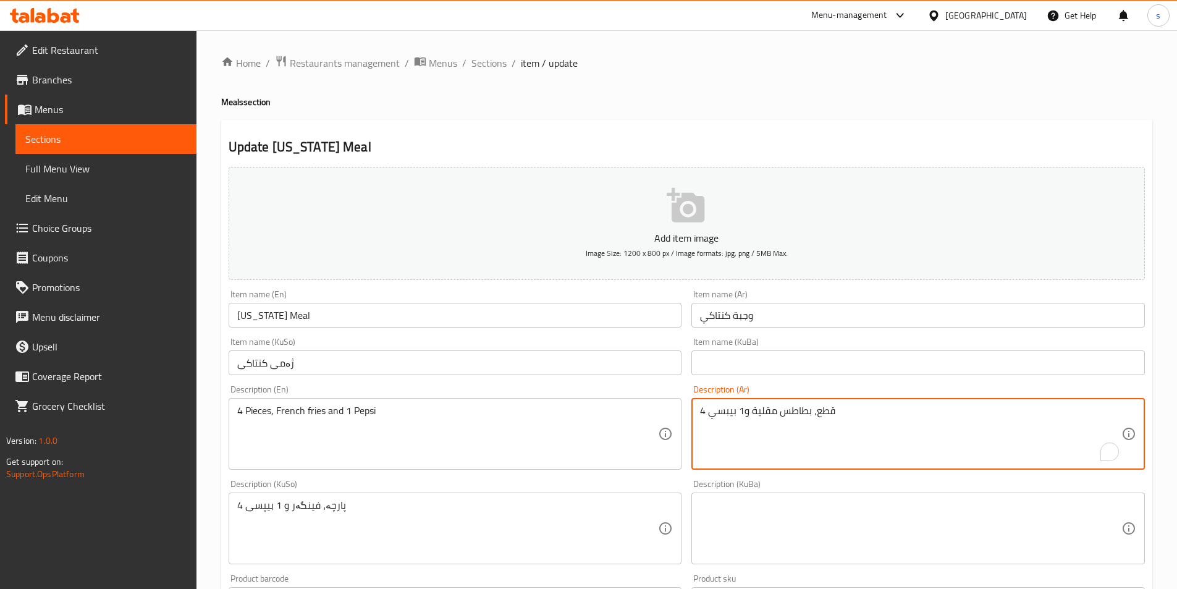
drag, startPoint x: 752, startPoint y: 414, endPoint x: 809, endPoint y: 419, distance: 57.7
paste textarea "بطاطا [GEOGRAPHIC_DATA]"
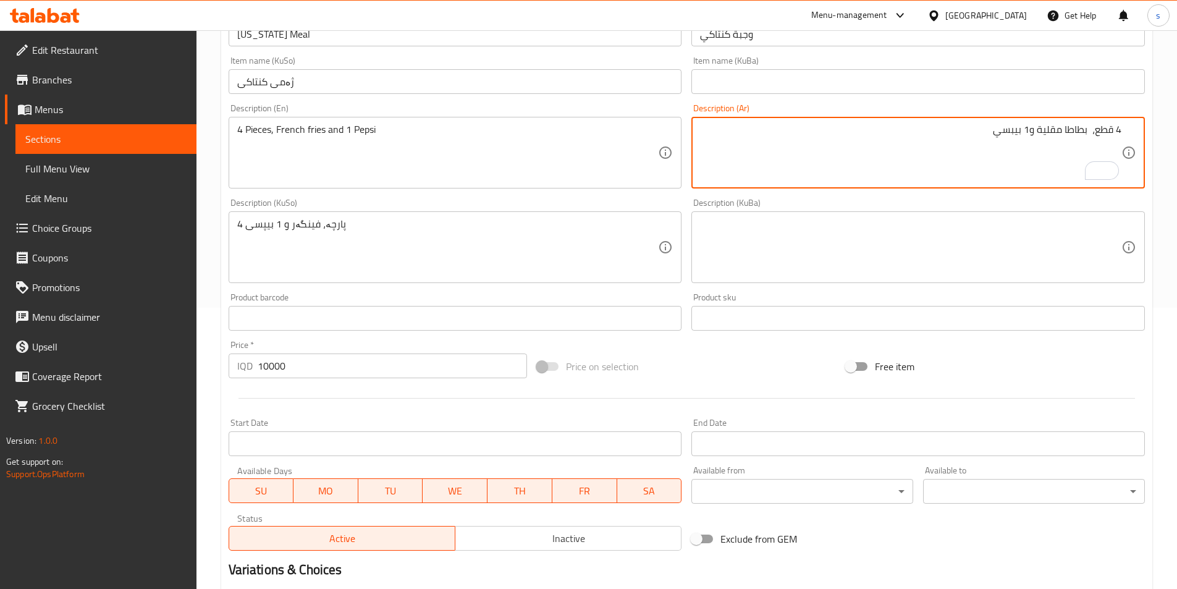
scroll to position [426, 0]
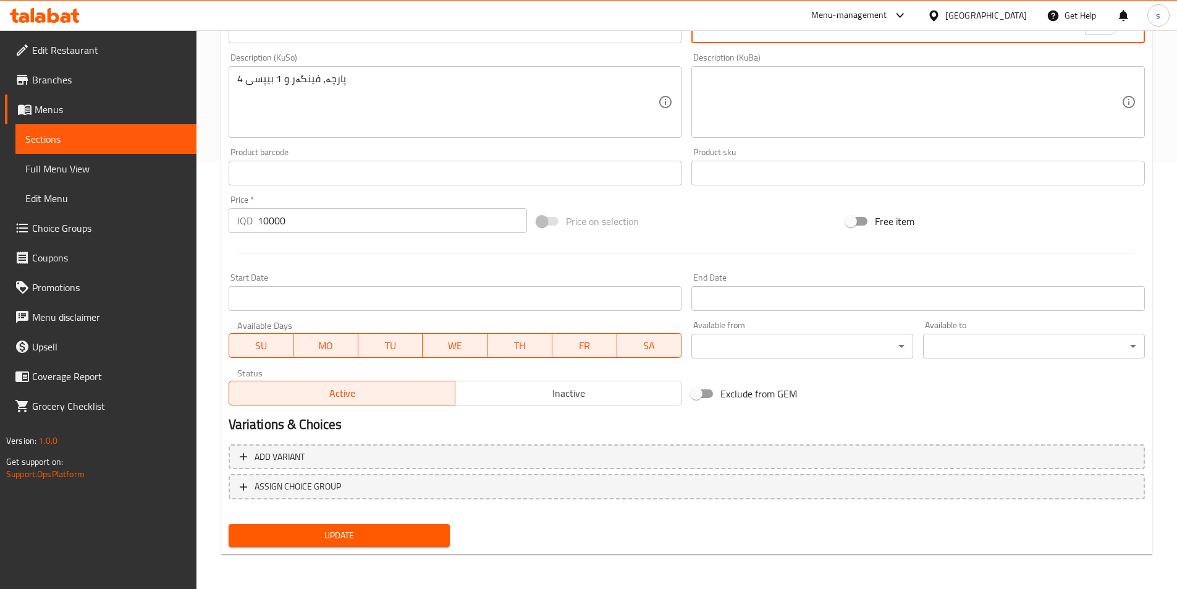
type textarea "4 قطع، بطاطا مقلية و1 بيبسي"
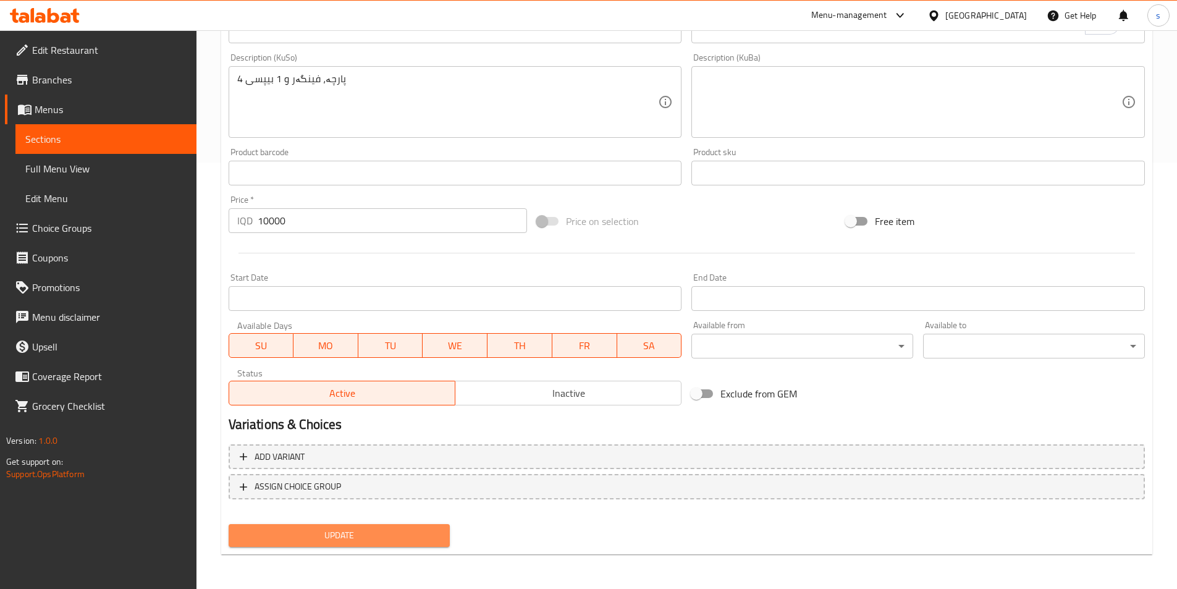
click at [295, 527] on button "Update" at bounding box center [340, 535] width 222 height 23
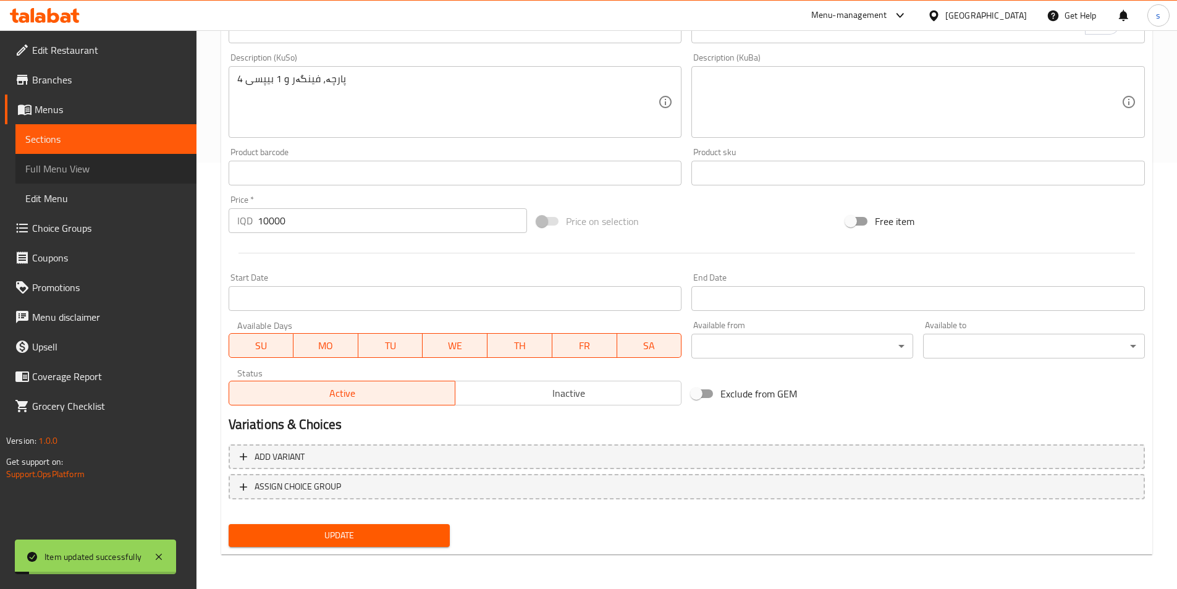
click at [57, 170] on span "Full Menu View" at bounding box center [105, 168] width 161 height 15
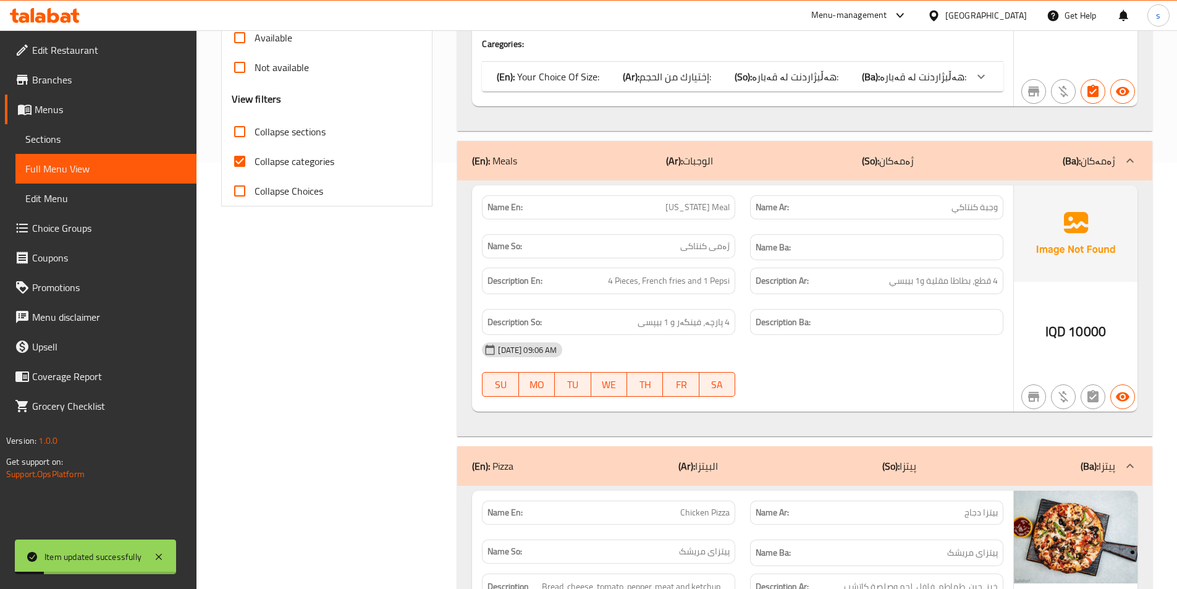
click at [233, 136] on input "Collapse sections" at bounding box center [240, 132] width 30 height 30
checkbox input "true"
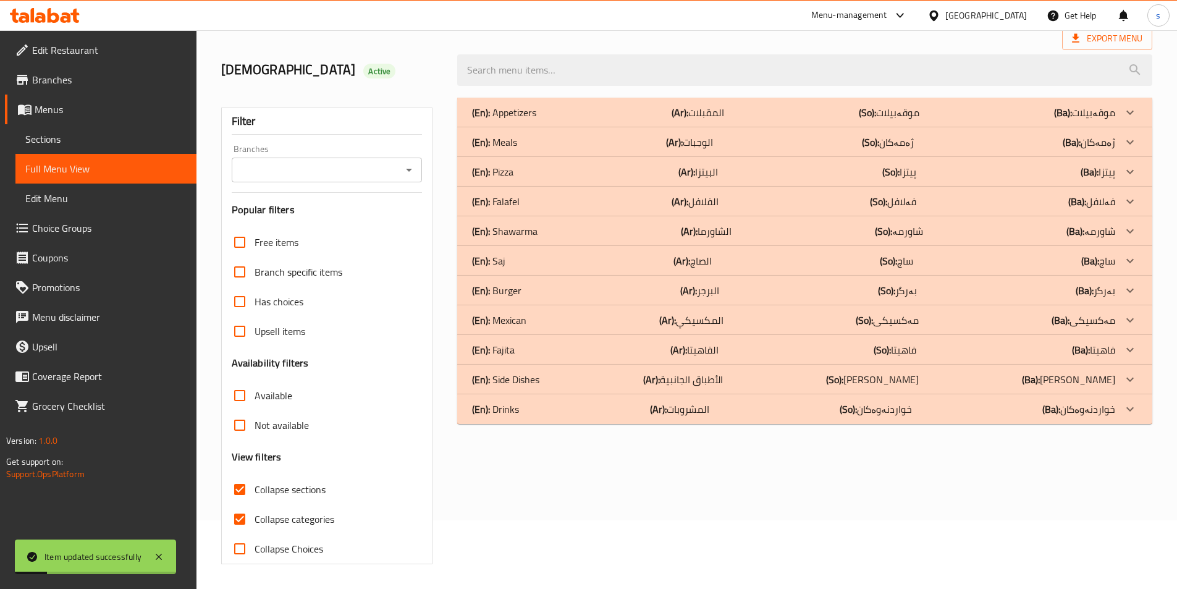
click at [238, 504] on input "Collapse categories" at bounding box center [240, 519] width 30 height 30
checkbox input "false"
click at [410, 172] on icon "Open" at bounding box center [408, 169] width 15 height 15
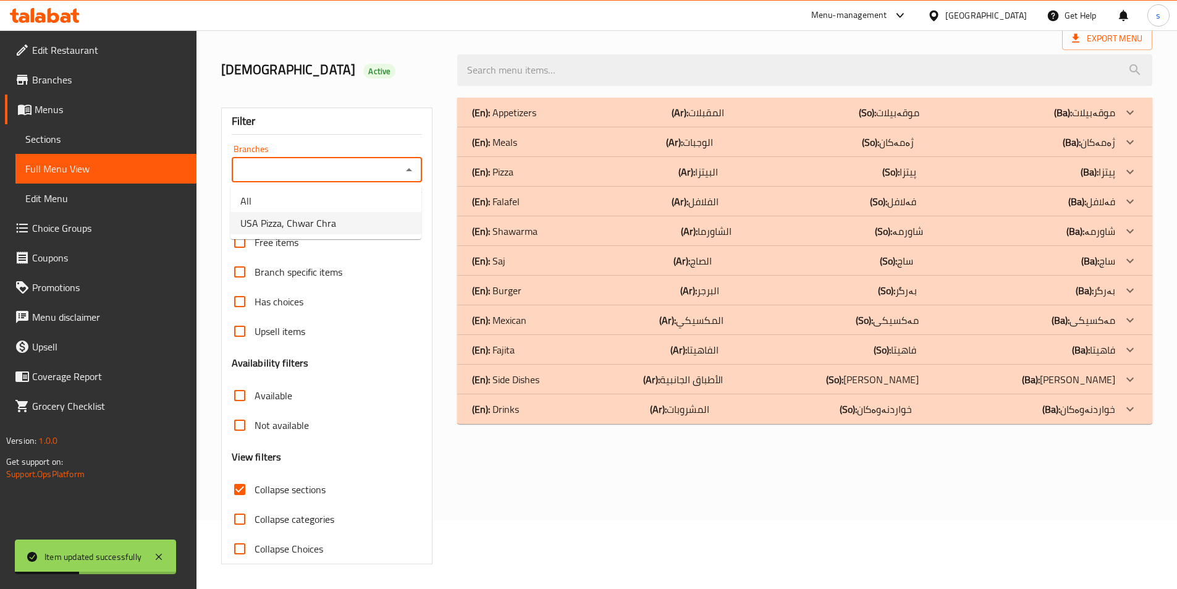
click at [392, 224] on li "USA Pizza, Chwar Chra" at bounding box center [325, 223] width 191 height 22
type input "USA Pizza, Chwar Chra"
click at [531, 144] on div "(En): Meals (Ar): الوجبات (So): ژەمەکان (Ba): ژەمەکان" at bounding box center [793, 142] width 643 height 15
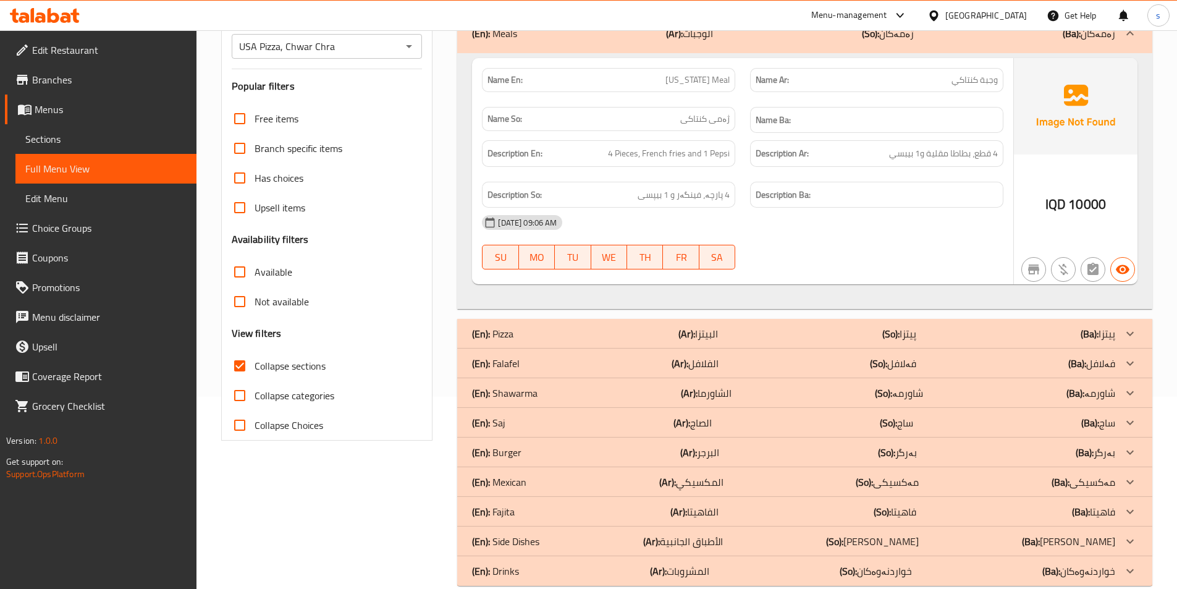
scroll to position [177, 0]
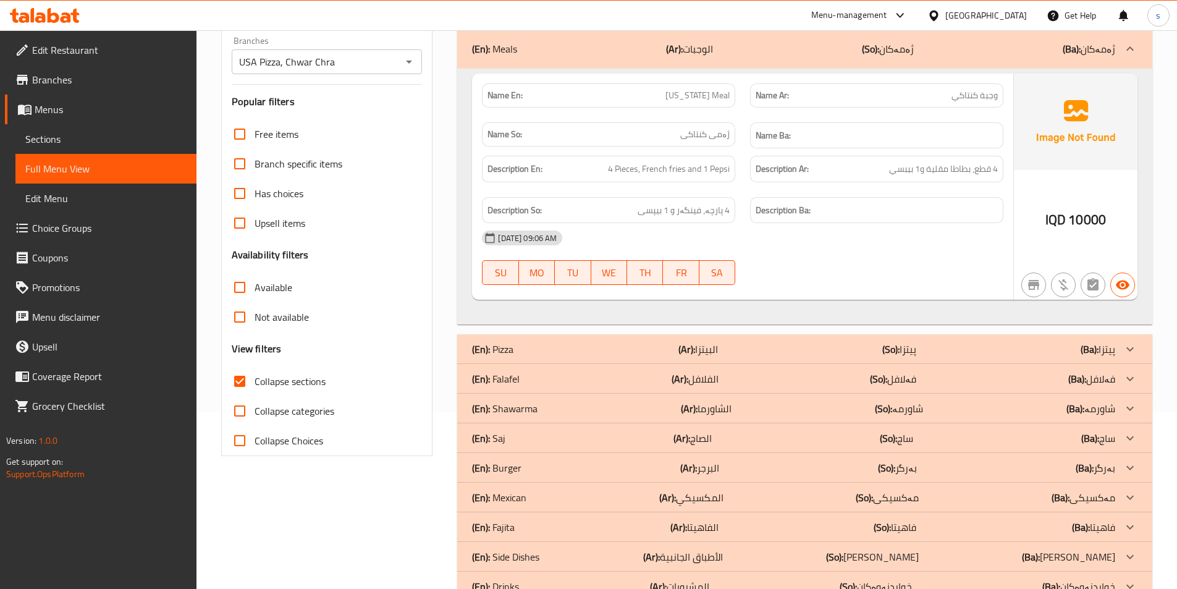
click at [56, 8] on icon at bounding box center [45, 15] width 70 height 15
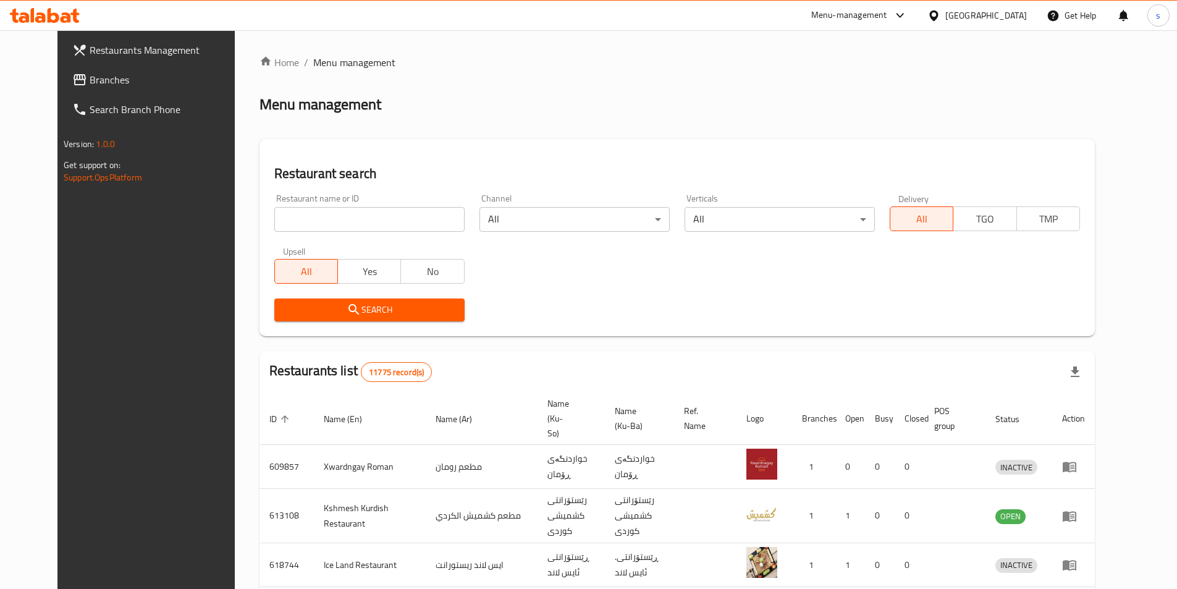
click at [324, 222] on input "search" at bounding box center [369, 219] width 190 height 25
paste input "628284"
type input "628284"
click button "Search" at bounding box center [369, 309] width 190 height 23
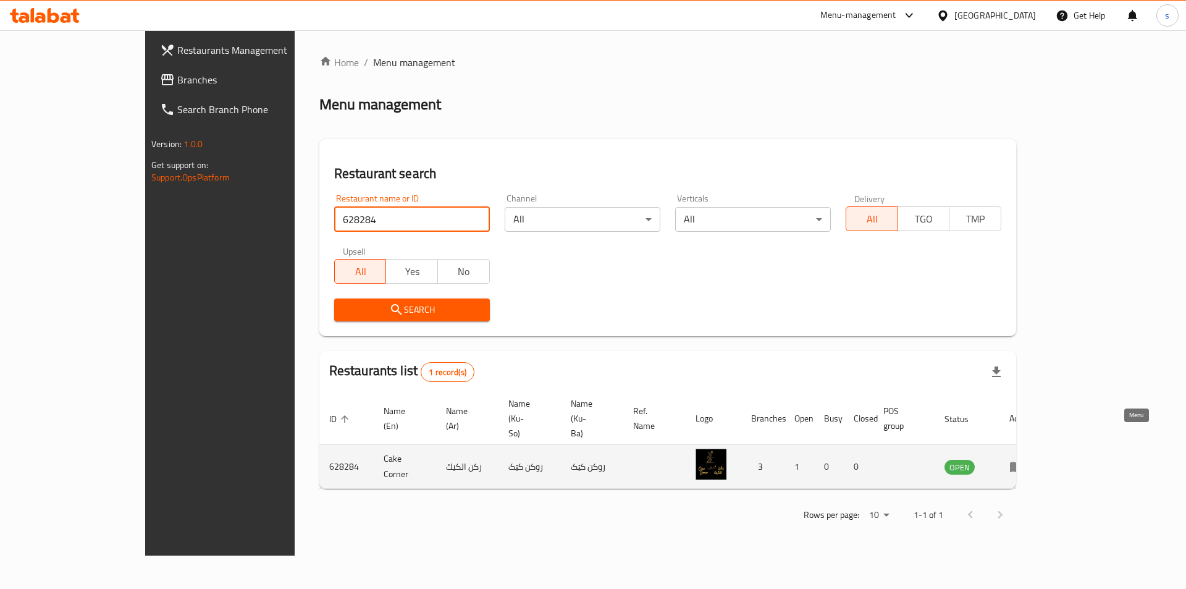
click at [1024, 459] on icon "enhanced table" at bounding box center [1016, 466] width 15 height 15
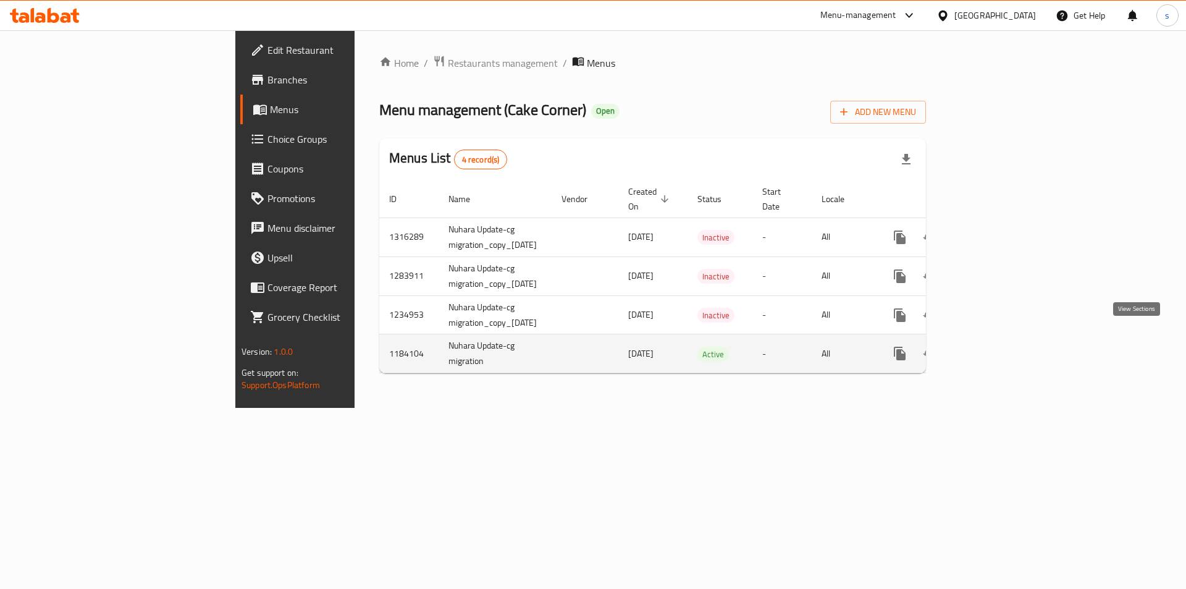
click at [1004, 347] on link "enhanced table" at bounding box center [989, 353] width 30 height 30
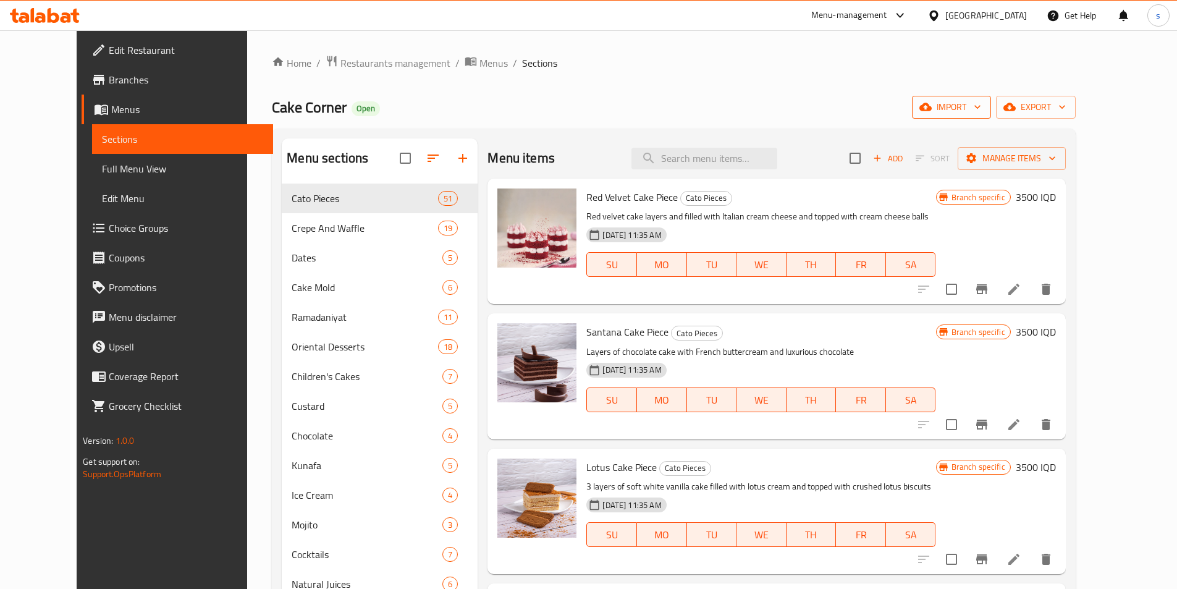
click at [981, 107] on span "import" at bounding box center [951, 106] width 59 height 15
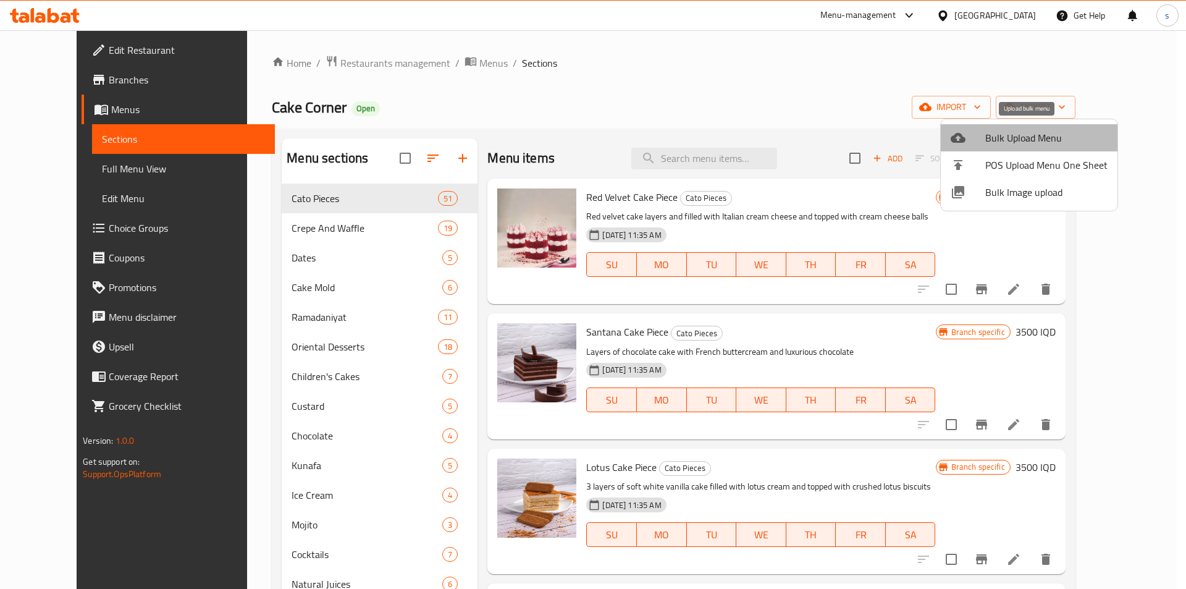
click at [1034, 145] on span "Bulk Upload Menu" at bounding box center [1046, 137] width 122 height 15
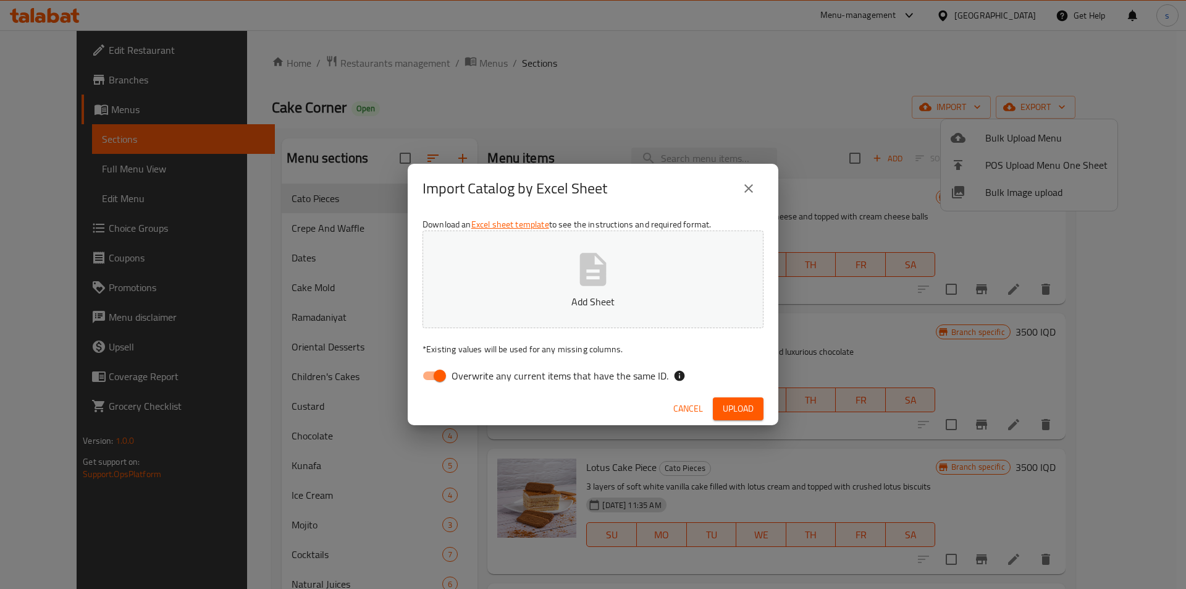
click at [748, 187] on icon "close" at bounding box center [748, 188] width 15 height 15
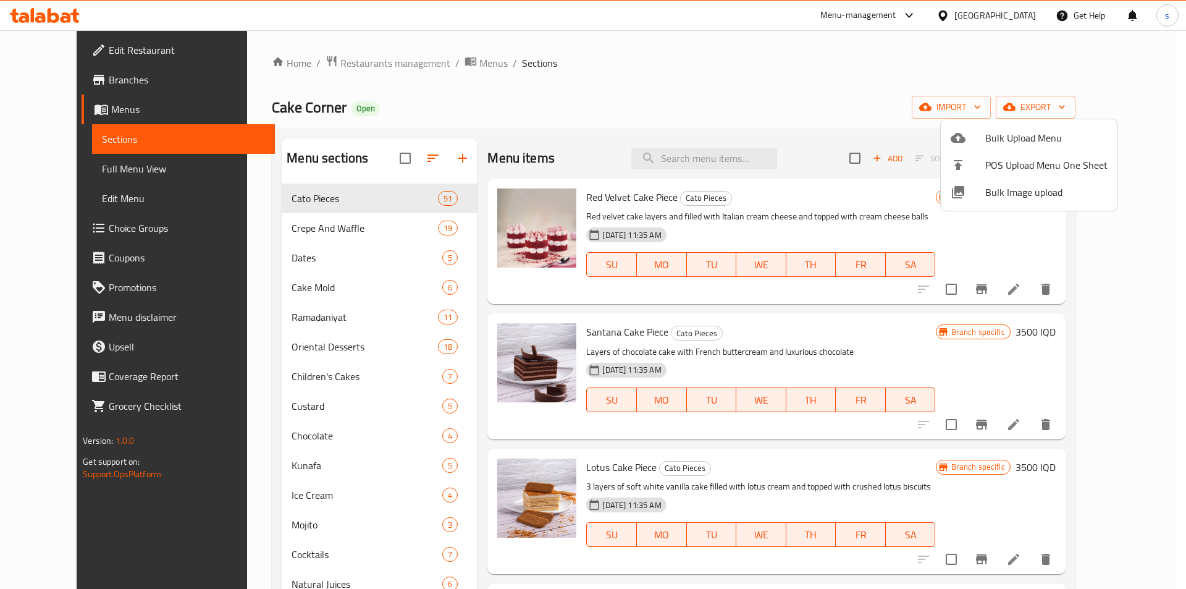
click at [1129, 105] on div at bounding box center [593, 294] width 1186 height 589
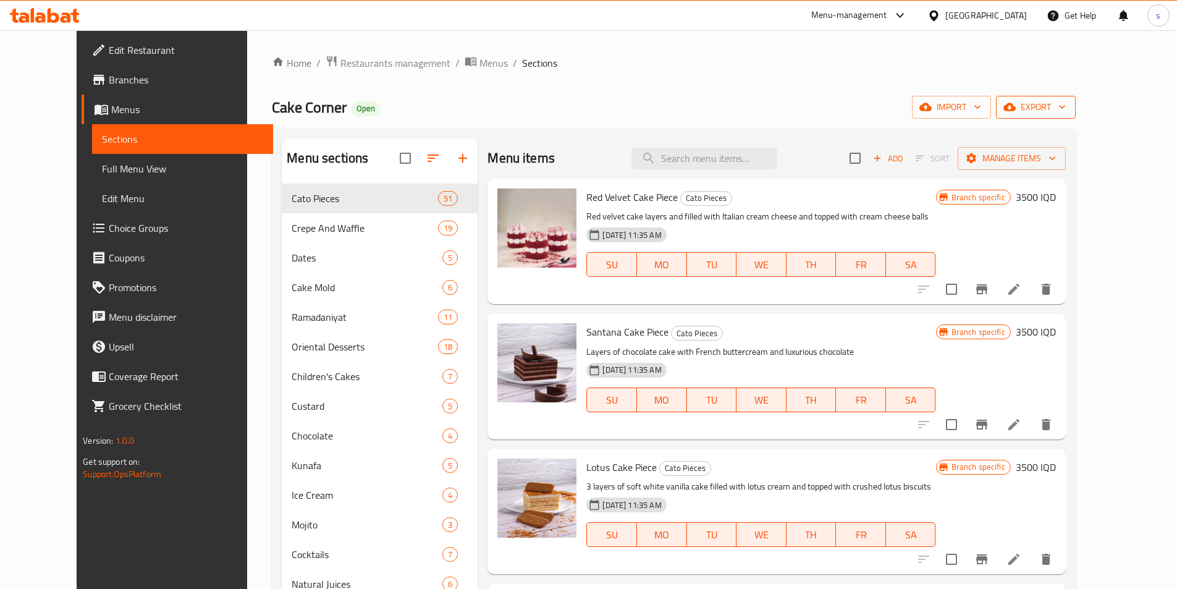
click at [1065, 109] on span "export" at bounding box center [1036, 106] width 60 height 15
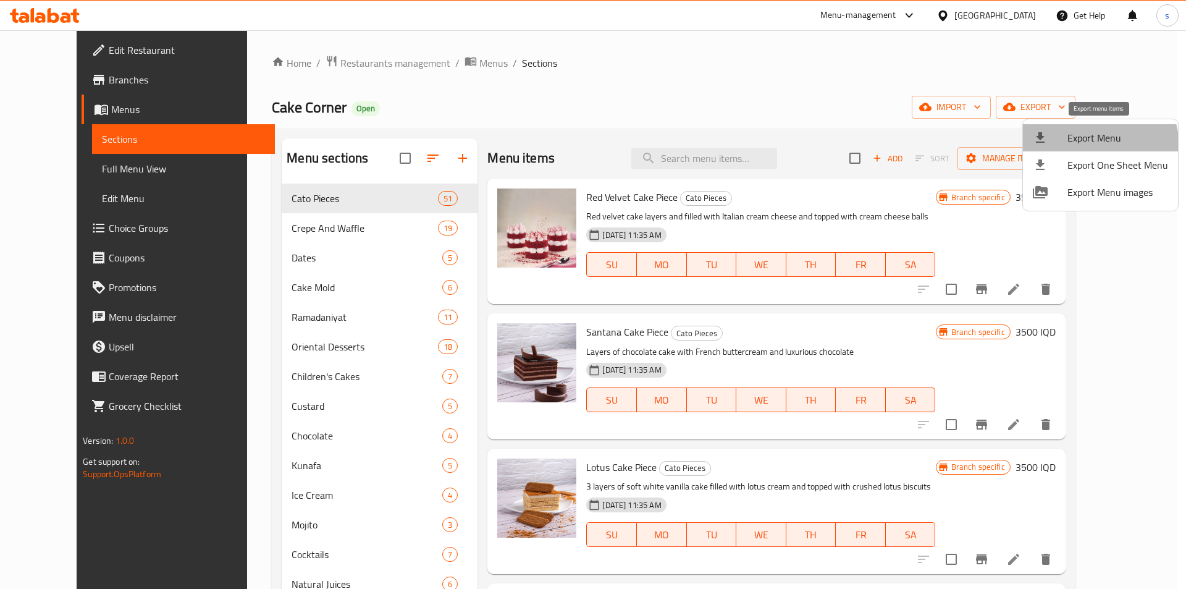
click at [1082, 148] on li "Export Menu" at bounding box center [1100, 137] width 155 height 27
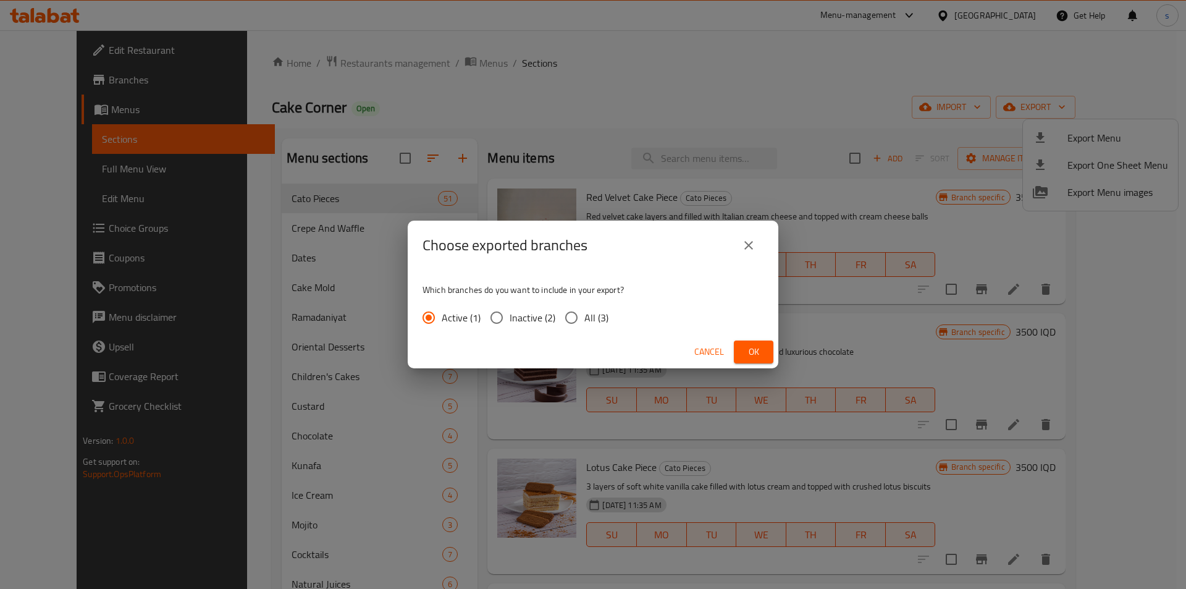
click at [741, 347] on button "Ok" at bounding box center [754, 351] width 40 height 23
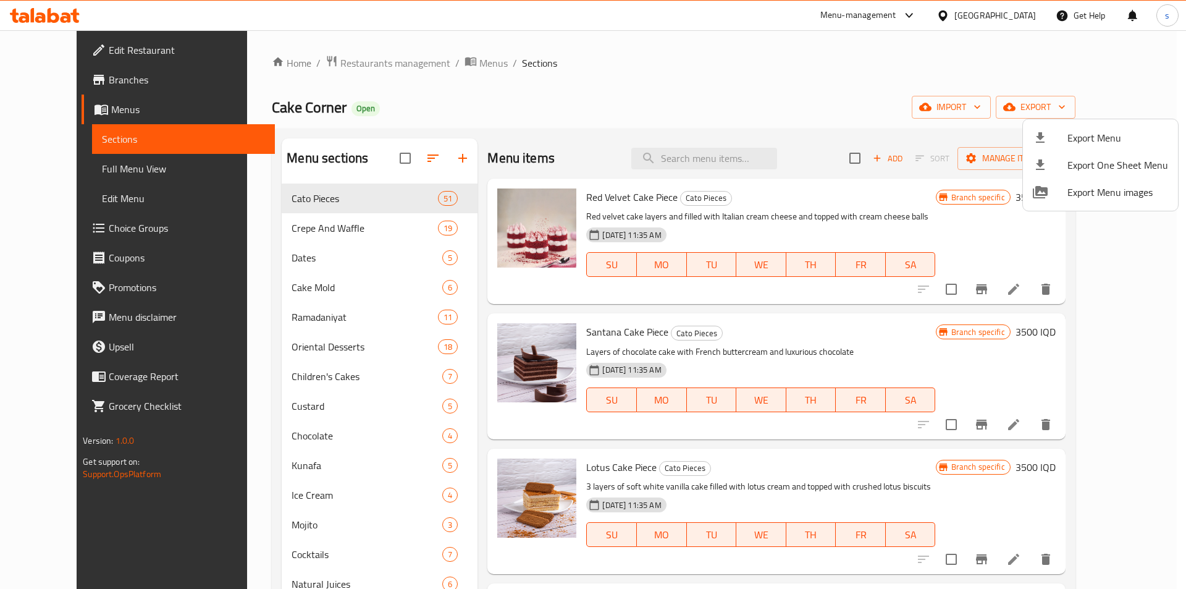
drag, startPoint x: 1138, startPoint y: 223, endPoint x: 1136, endPoint y: 340, distance: 116.8
click at [1135, 379] on div at bounding box center [593, 294] width 1186 height 589
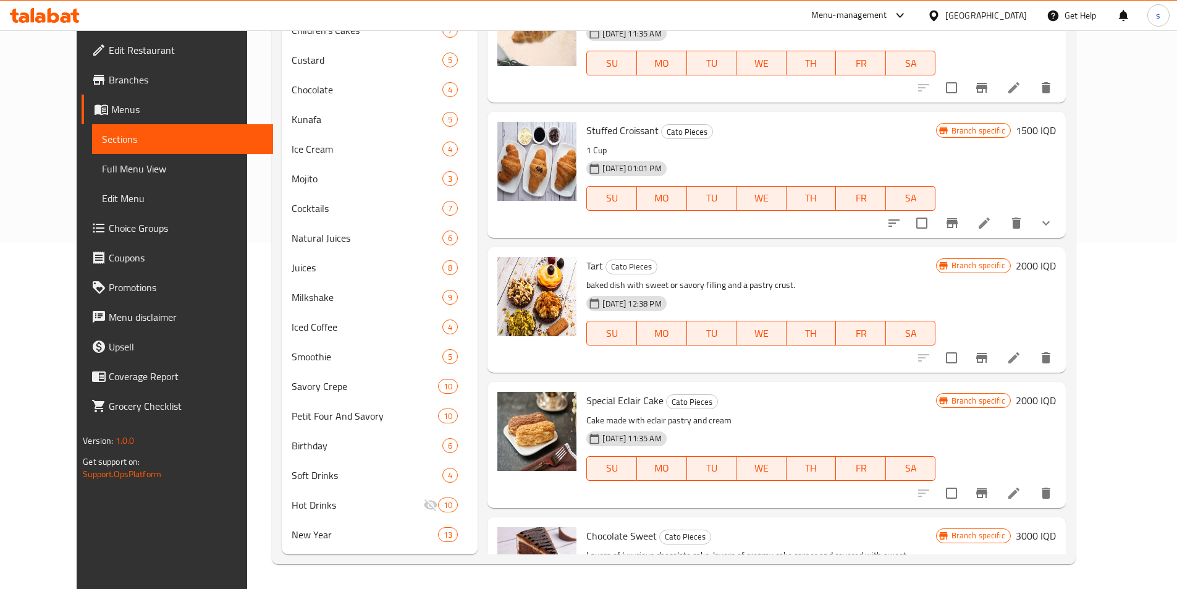
scroll to position [6229, 0]
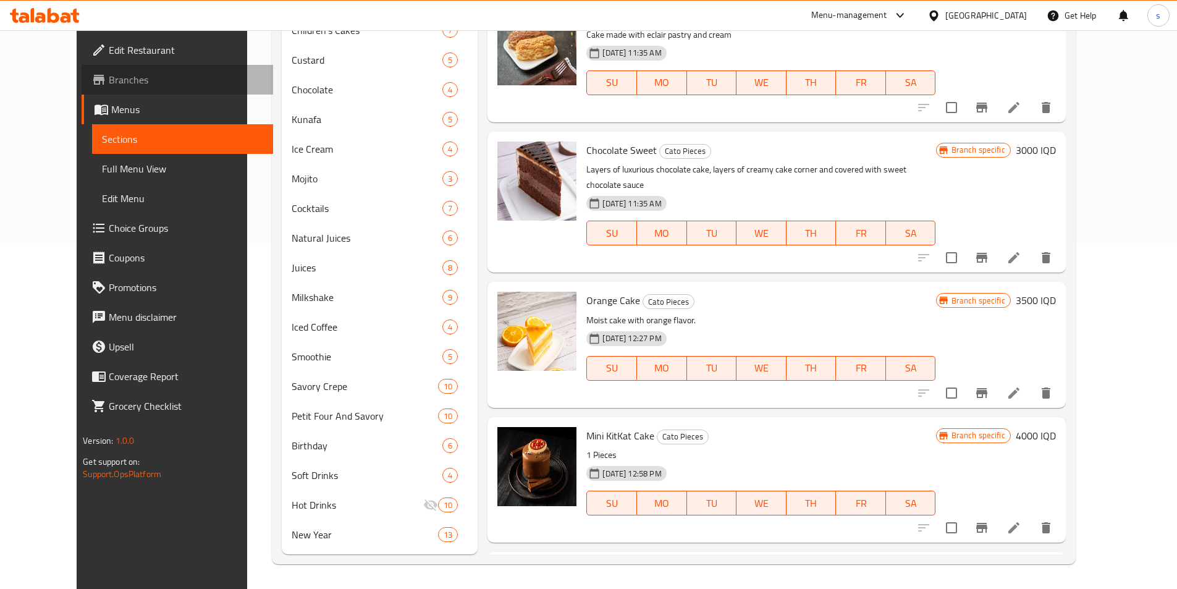
click at [82, 92] on link "Branches" at bounding box center [177, 80] width 191 height 30
